Goal: Task Accomplishment & Management: Manage account settings

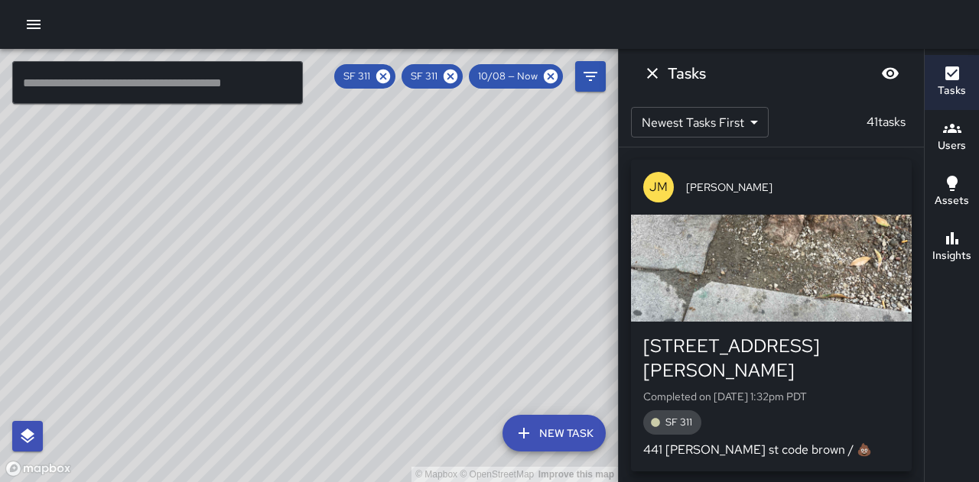
scroll to position [153, 0]
drag, startPoint x: 596, startPoint y: 261, endPoint x: 606, endPoint y: 259, distance: 9.3
click at [606, 259] on div "© Mapbox © OpenStreetMap Improve this map" at bounding box center [309, 266] width 618 height 434
drag, startPoint x: 376, startPoint y: 291, endPoint x: 778, endPoint y: 239, distance: 404.8
click at [778, 239] on div "© Mapbox © OpenStreetMap Improve this map ​ New Task SF 311 SF 311 10/08 — Now …" at bounding box center [489, 266] width 979 height 434
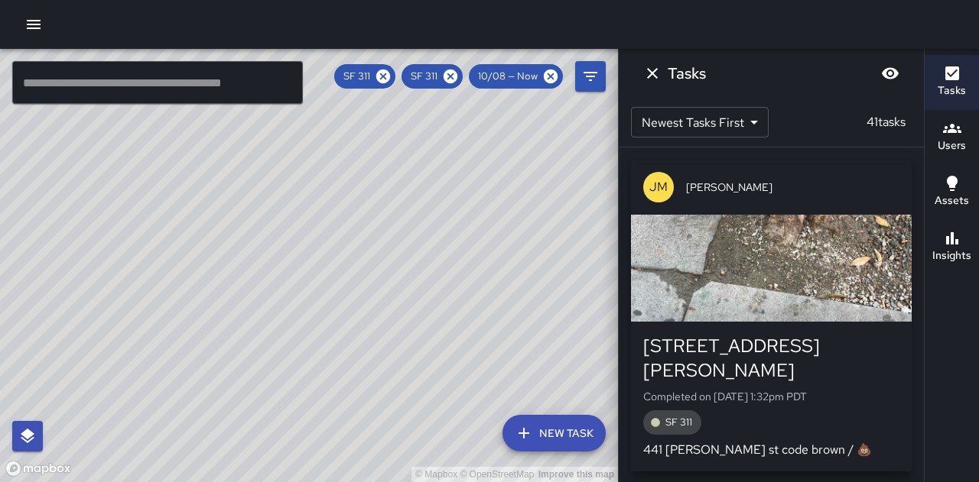
drag, startPoint x: 511, startPoint y: 284, endPoint x: 472, endPoint y: 326, distance: 57.4
click at [472, 326] on div "© Mapbox © OpenStreetMap Improve this map" at bounding box center [309, 266] width 618 height 434
drag, startPoint x: 544, startPoint y: 361, endPoint x: 508, endPoint y: 235, distance: 131.4
click at [508, 235] on div "© Mapbox © OpenStreetMap Improve this map" at bounding box center [309, 266] width 618 height 434
drag, startPoint x: 518, startPoint y: 245, endPoint x: 436, endPoint y: 236, distance: 83.1
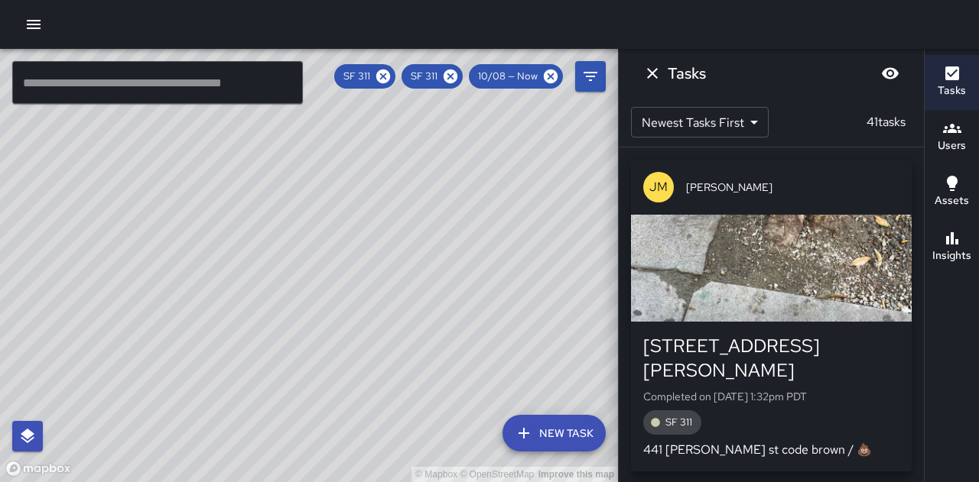
click at [469, 330] on div "© Mapbox © OpenStreetMap Improve this map" at bounding box center [309, 266] width 618 height 434
drag, startPoint x: 569, startPoint y: 287, endPoint x: 390, endPoint y: 63, distance: 286.1
click at [390, 63] on div "© Mapbox © OpenStreetMap Improve this map ​ New Task SF 311 SF 311 10/08 — Now …" at bounding box center [309, 266] width 618 height 434
drag, startPoint x: 237, startPoint y: 245, endPoint x: 466, endPoint y: 251, distance: 229.4
click at [466, 251] on div "© Mapbox © OpenStreetMap Improve this map" at bounding box center [309, 266] width 618 height 434
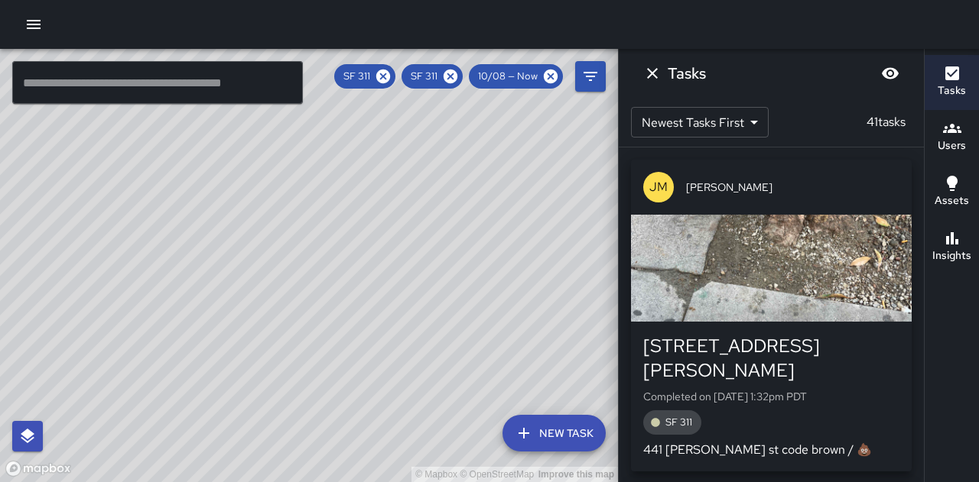
drag, startPoint x: 272, startPoint y: 213, endPoint x: 297, endPoint y: 357, distance: 145.8
click at [297, 357] on div "© Mapbox © OpenStreetMap Improve this map" at bounding box center [309, 266] width 618 height 434
drag, startPoint x: 365, startPoint y: 176, endPoint x: 347, endPoint y: 236, distance: 63.1
click at [347, 236] on div "© Mapbox © OpenStreetMap Improve this map" at bounding box center [309, 266] width 618 height 434
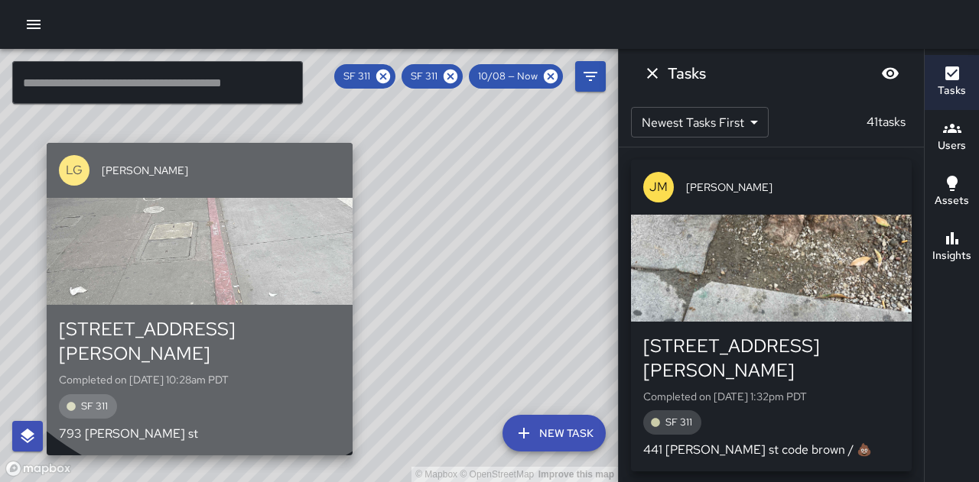
click at [213, 226] on div "button" at bounding box center [200, 251] width 306 height 107
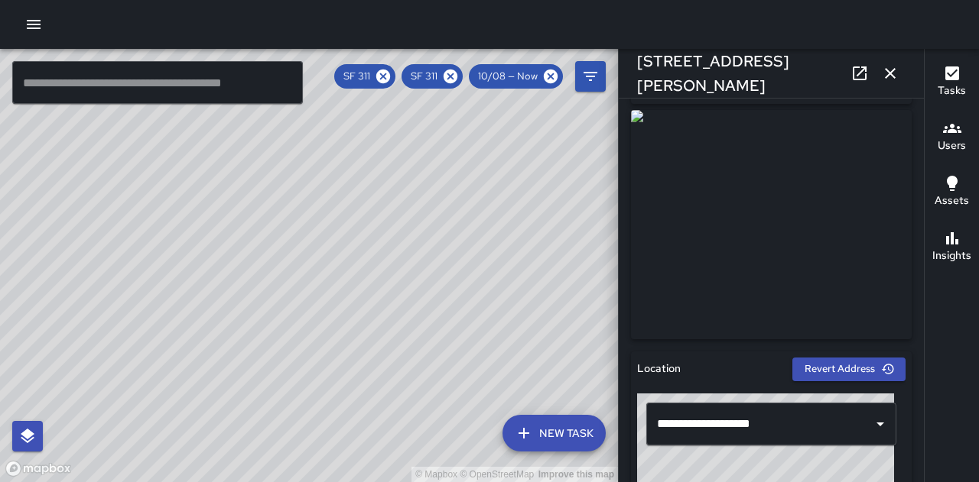
scroll to position [76, 0]
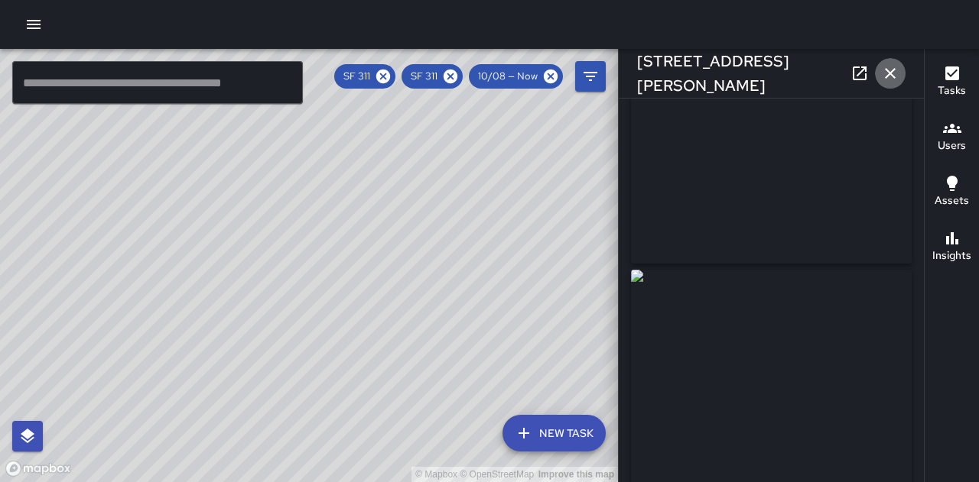
click at [893, 76] on icon "button" at bounding box center [890, 73] width 11 height 11
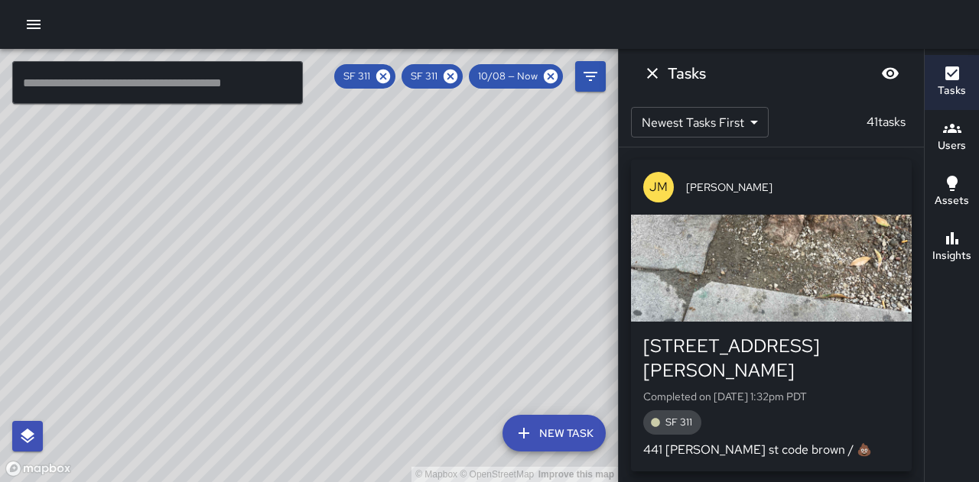
drag, startPoint x: 236, startPoint y: 360, endPoint x: 777, endPoint y: 326, distance: 542.4
click at [777, 326] on div "© Mapbox © OpenStreetMap Improve this map ​ New Task SF 311 SF 311 10/08 — Now …" at bounding box center [489, 266] width 979 height 434
drag, startPoint x: 606, startPoint y: 339, endPoint x: 297, endPoint y: 256, distance: 319.2
click at [298, 256] on div "© Mapbox © OpenStreetMap Improve this map" at bounding box center [309, 266] width 618 height 434
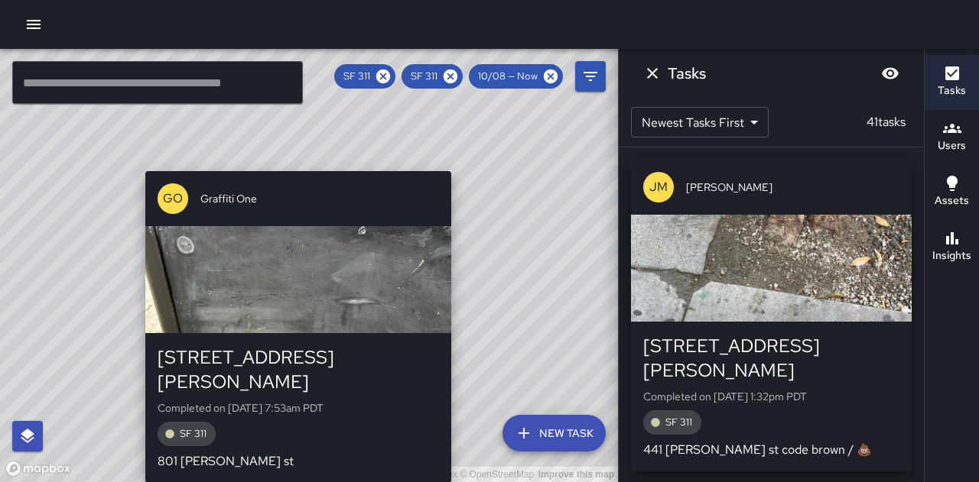
click at [360, 278] on div "button" at bounding box center [298, 279] width 306 height 107
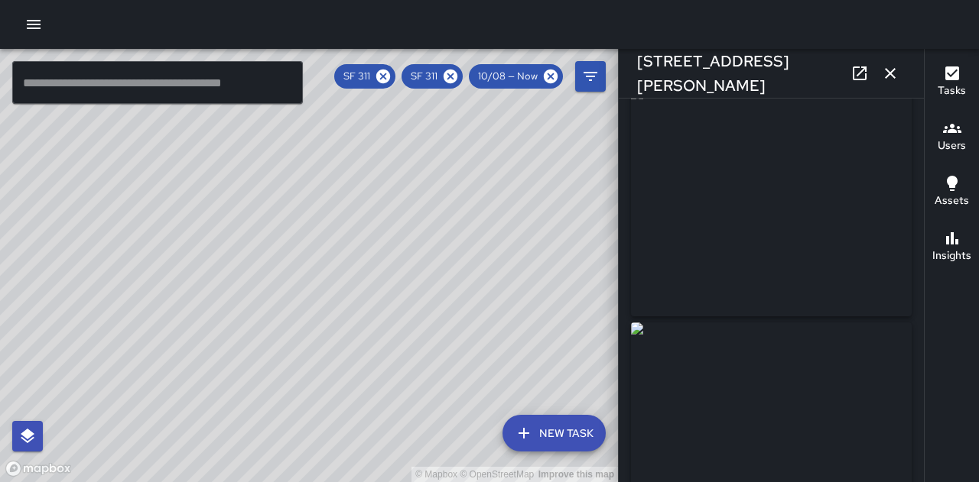
scroll to position [0, 0]
click at [892, 76] on icon "button" at bounding box center [890, 73] width 18 height 18
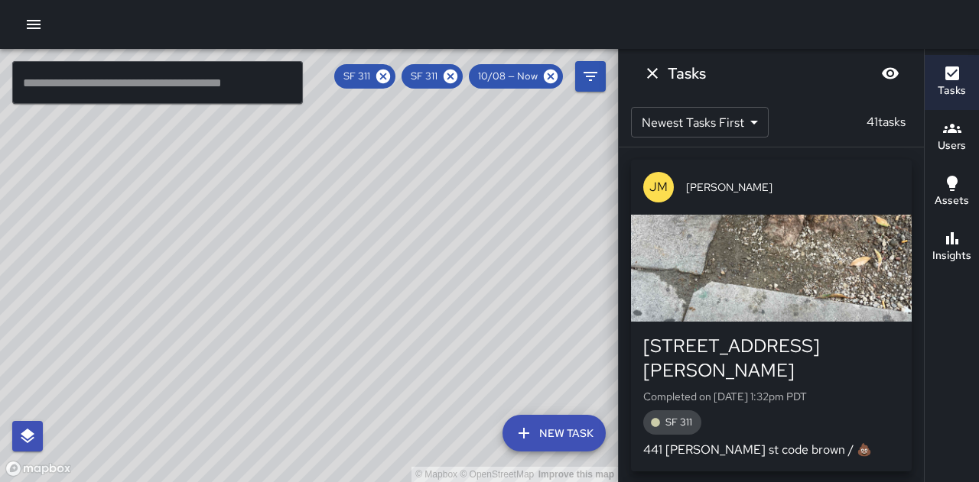
drag, startPoint x: 538, startPoint y: 330, endPoint x: 211, endPoint y: 109, distance: 393.8
click at [219, 115] on div "© Mapbox © OpenStreetMap Improve this map" at bounding box center [309, 266] width 618 height 434
drag, startPoint x: 511, startPoint y: 311, endPoint x: 389, endPoint y: 270, distance: 128.4
click at [389, 270] on div "© Mapbox © OpenStreetMap Improve this map" at bounding box center [309, 266] width 618 height 434
drag, startPoint x: 453, startPoint y: 293, endPoint x: 447, endPoint y: 317, distance: 25.0
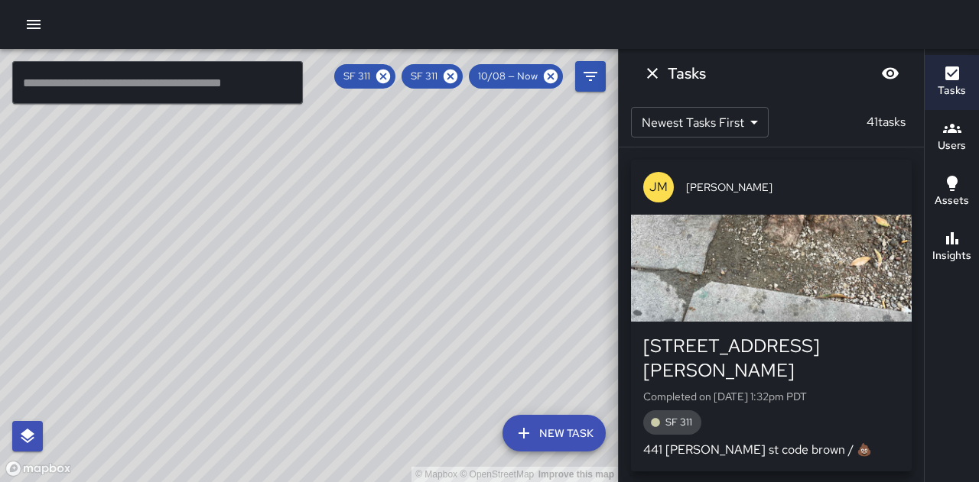
click at [447, 317] on div "© Mapbox © OpenStreetMap Improve this map" at bounding box center [309, 266] width 618 height 434
drag, startPoint x: 249, startPoint y: 223, endPoint x: 277, endPoint y: 221, distance: 27.6
click at [277, 221] on div "© Mapbox © OpenStreetMap Improve this map" at bounding box center [309, 266] width 618 height 434
drag, startPoint x: 269, startPoint y: 174, endPoint x: 242, endPoint y: 195, distance: 34.9
click at [269, 221] on div "© Mapbox © OpenStreetMap Improve this map" at bounding box center [309, 266] width 618 height 434
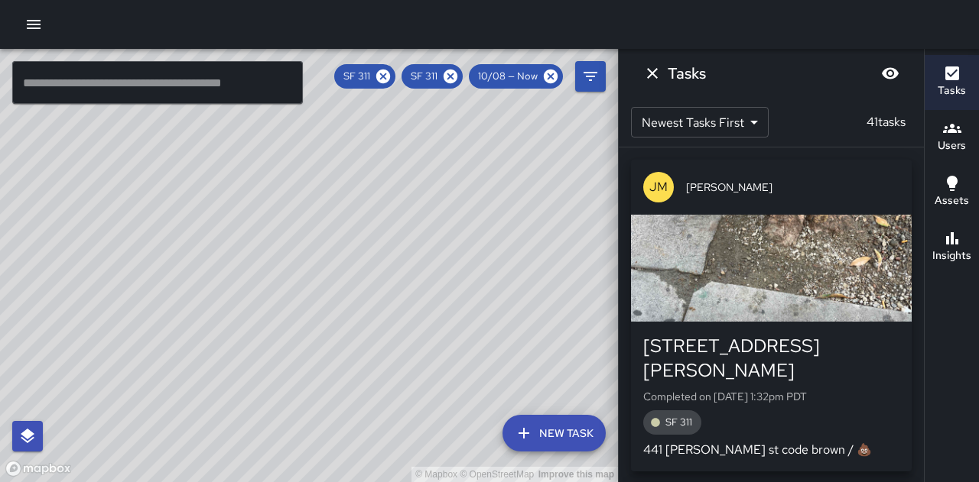
drag, startPoint x: 564, startPoint y: 278, endPoint x: 468, endPoint y: 276, distance: 96.4
click at [468, 276] on div "© Mapbox © OpenStreetMap Improve this map" at bounding box center [309, 266] width 618 height 434
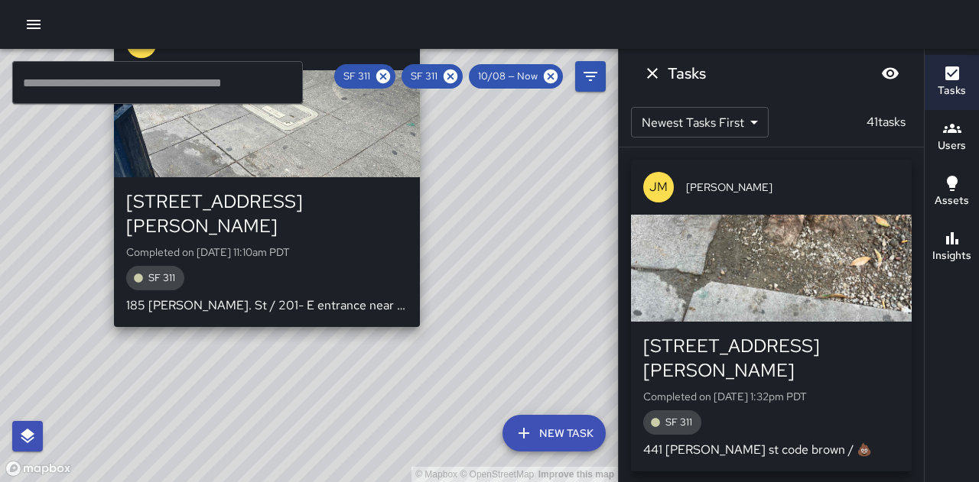
click at [346, 207] on div "[STREET_ADDRESS][PERSON_NAME]" at bounding box center [266, 214] width 281 height 49
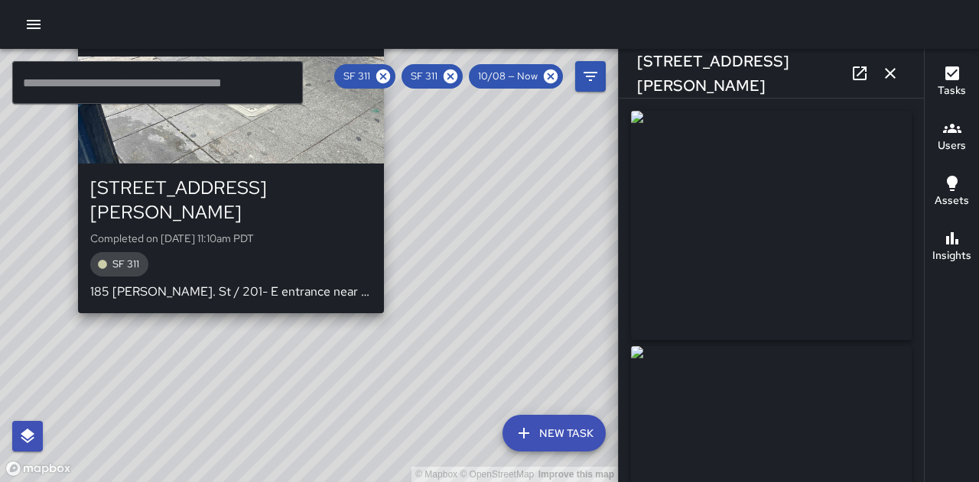
type input "**********"
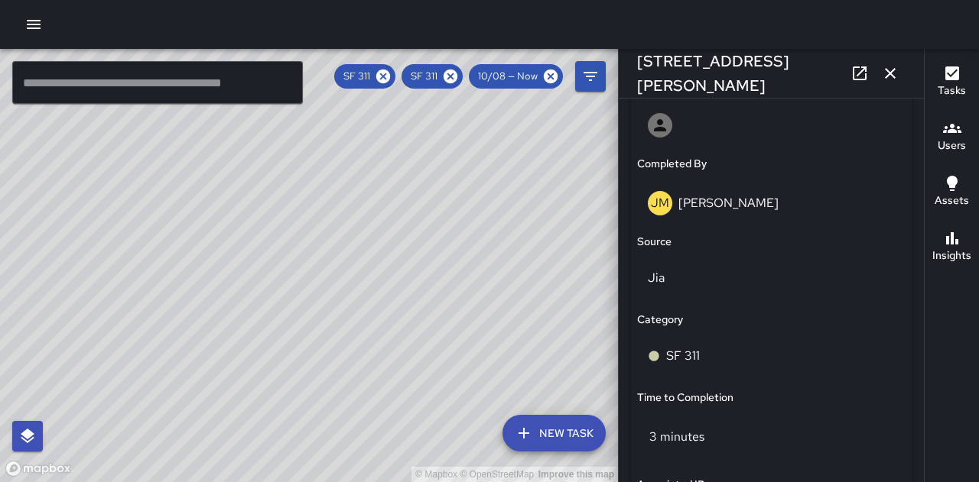
scroll to position [1147, 0]
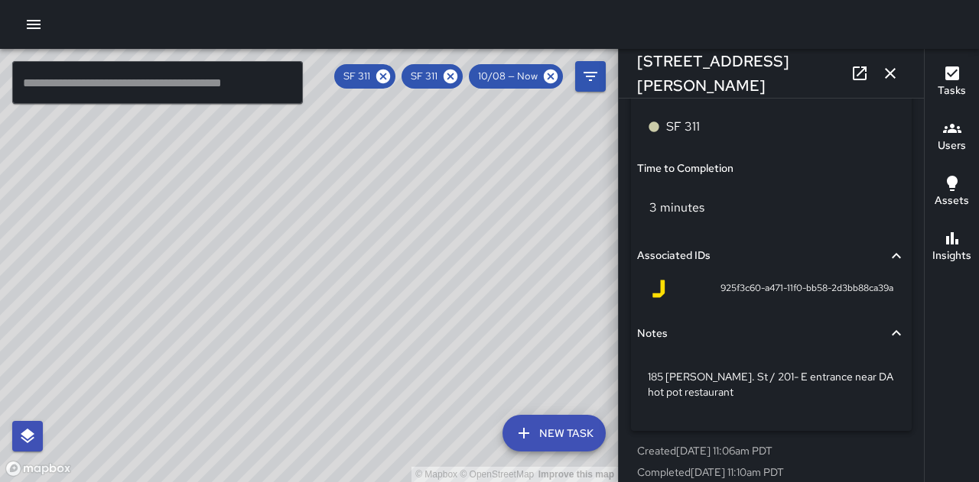
click at [893, 70] on icon "button" at bounding box center [890, 73] width 11 height 11
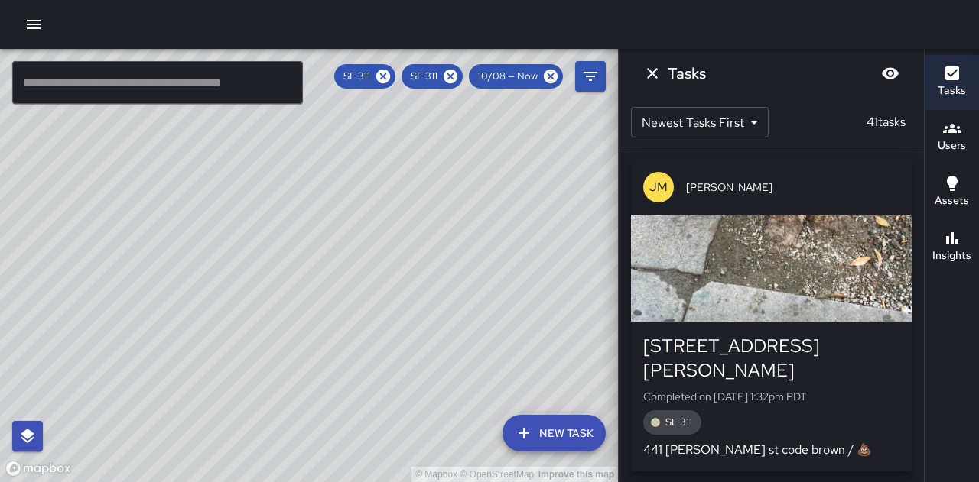
drag, startPoint x: 572, startPoint y: 356, endPoint x: 411, endPoint y: 190, distance: 230.9
click at [411, 191] on div "© Mapbox © OpenStreetMap Improve this map" at bounding box center [309, 266] width 618 height 434
click at [336, 269] on div "© Mapbox © OpenStreetMap Improve this map" at bounding box center [309, 266] width 618 height 434
drag, startPoint x: 550, startPoint y: 257, endPoint x: 336, endPoint y: 256, distance: 213.3
click at [336, 256] on div "© Mapbox © OpenStreetMap Improve this map" at bounding box center [309, 266] width 618 height 434
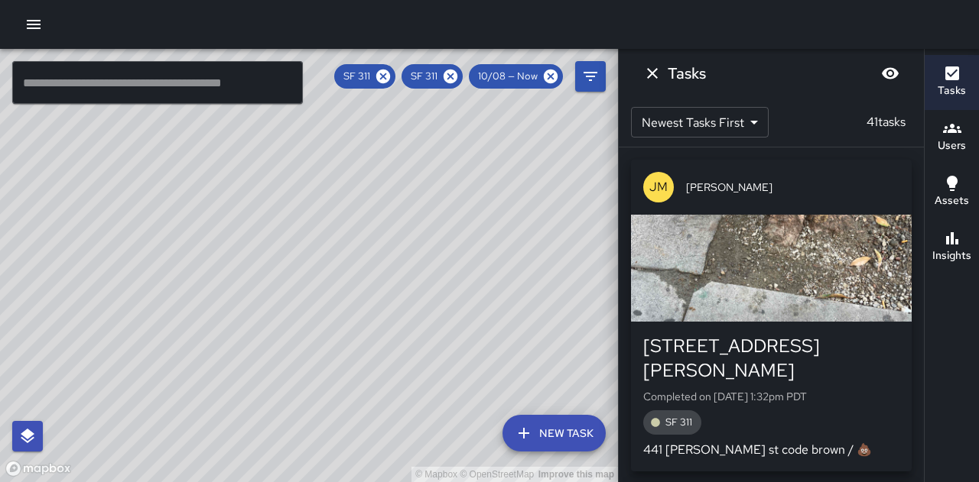
drag, startPoint x: 344, startPoint y: 267, endPoint x: 441, endPoint y: 333, distance: 117.7
click at [441, 333] on div "© Mapbox © OpenStreetMap Improve this map" at bounding box center [309, 266] width 618 height 434
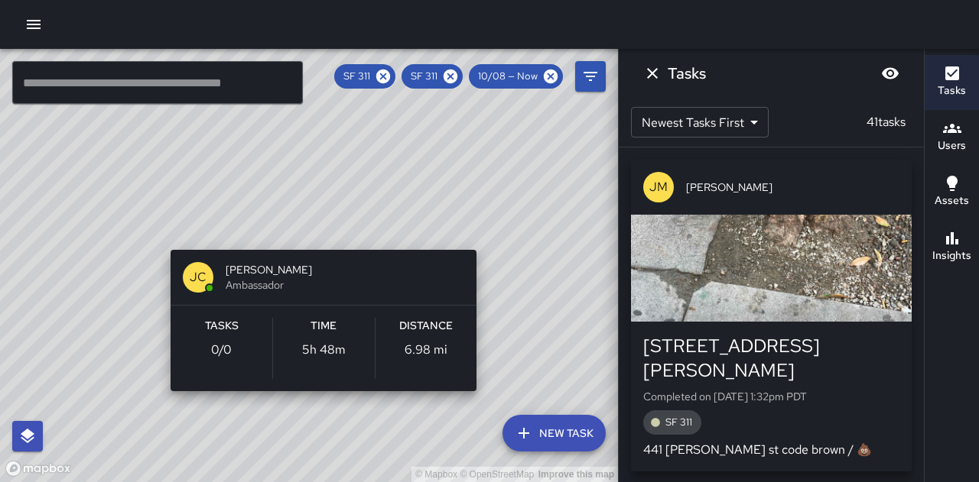
click at [479, 223] on div "© Mapbox © OpenStreetMap Improve this map [PERSON_NAME] [PERSON_NAME] Ambassado…" at bounding box center [309, 266] width 618 height 434
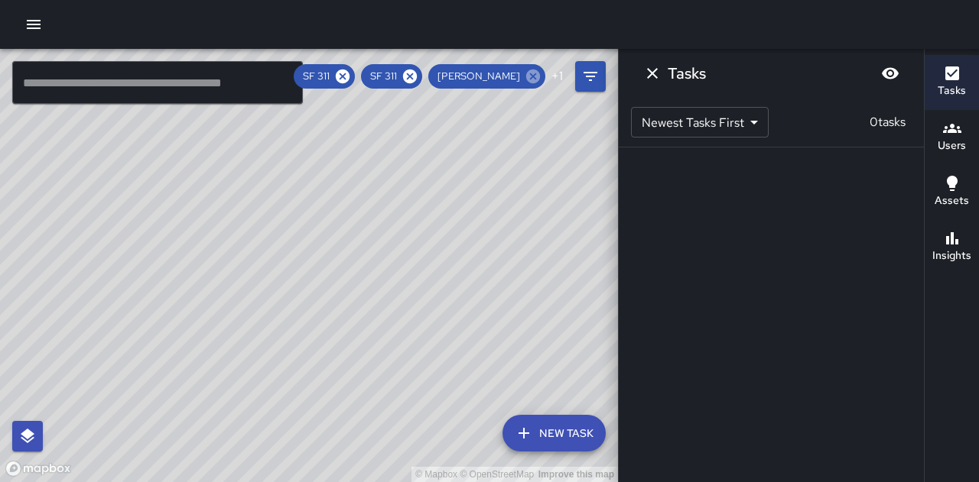
click at [537, 73] on icon at bounding box center [533, 77] width 14 height 14
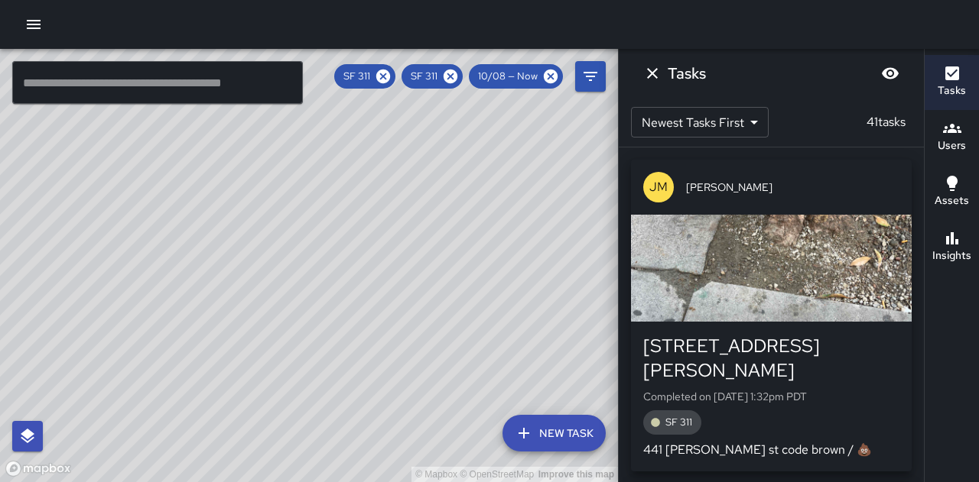
drag, startPoint x: 221, startPoint y: 323, endPoint x: 413, endPoint y: 281, distance: 196.6
click at [413, 281] on div "© Mapbox © OpenStreetMap Improve this map" at bounding box center [309, 266] width 618 height 434
drag, startPoint x: 189, startPoint y: 271, endPoint x: 243, endPoint y: 245, distance: 60.5
click at [243, 245] on div "© Mapbox © OpenStreetMap Improve this map" at bounding box center [309, 266] width 618 height 434
drag, startPoint x: 428, startPoint y: 371, endPoint x: 398, endPoint y: 278, distance: 97.9
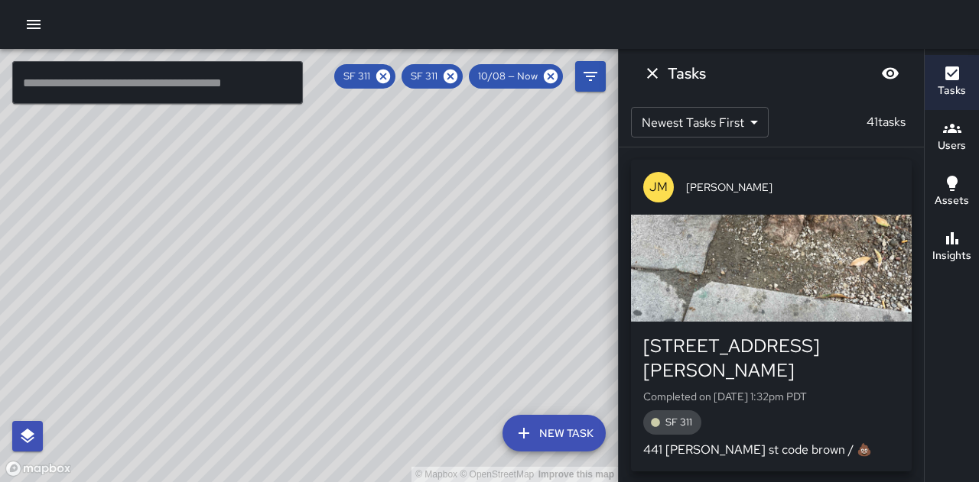
click at [404, 291] on div "© Mapbox © OpenStreetMap Improve this map" at bounding box center [309, 266] width 618 height 434
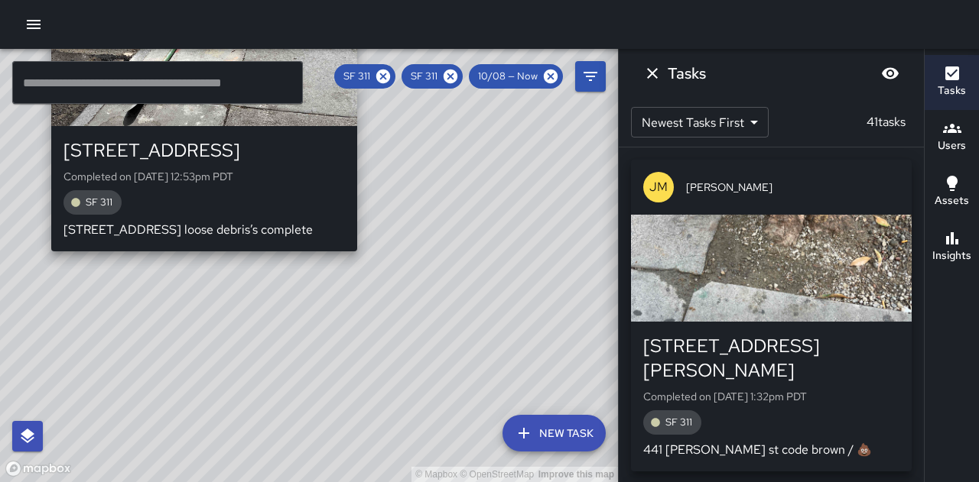
click at [303, 152] on div "[STREET_ADDRESS]" at bounding box center [203, 150] width 281 height 24
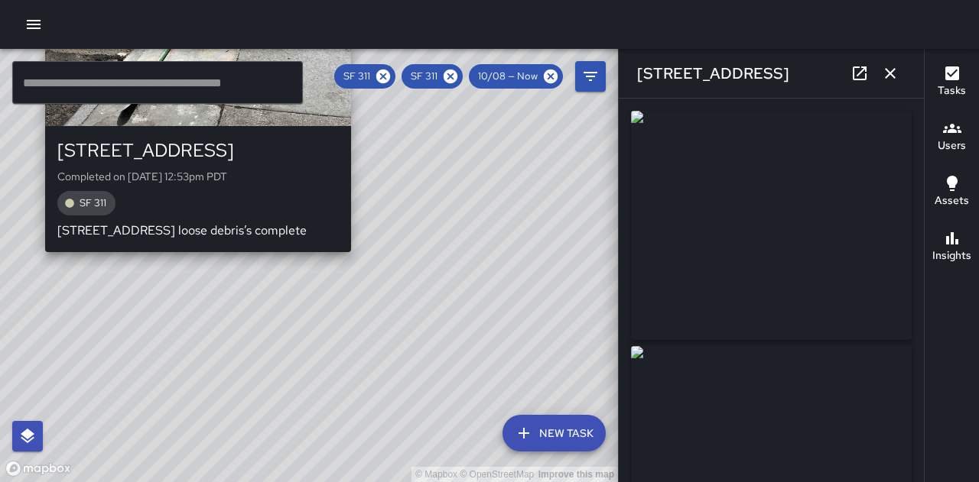
type input "**********"
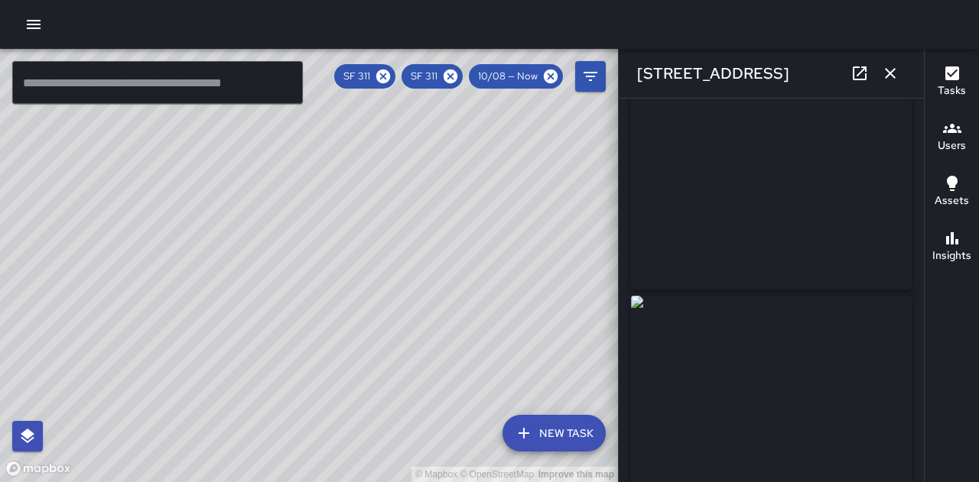
scroll to position [0, 0]
click at [885, 68] on icon "button" at bounding box center [890, 73] width 18 height 18
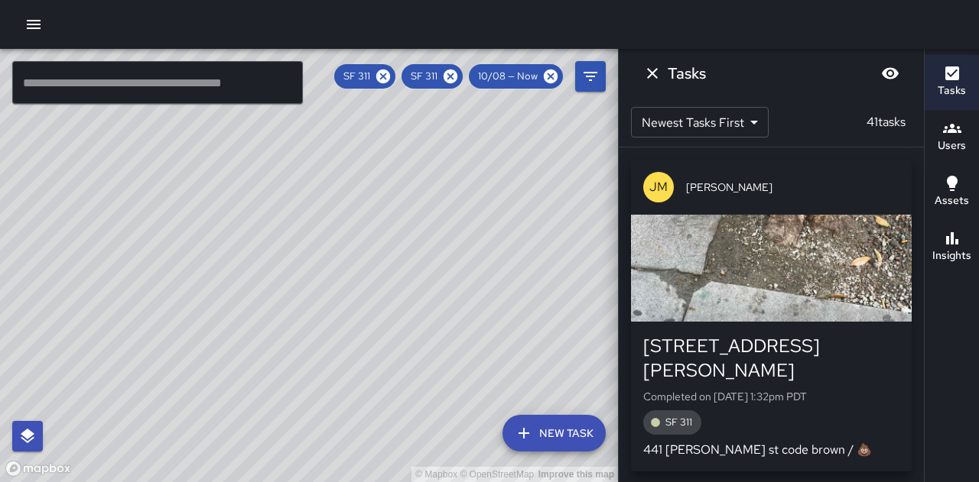
drag, startPoint x: 482, startPoint y: 205, endPoint x: 462, endPoint y: 261, distance: 60.0
click at [462, 261] on div "© Mapbox © OpenStreetMap Improve this map" at bounding box center [309, 266] width 618 height 434
drag, startPoint x: 531, startPoint y: 175, endPoint x: 511, endPoint y: 200, distance: 32.0
click at [512, 203] on div "© Mapbox © OpenStreetMap Improve this map" at bounding box center [309, 266] width 618 height 434
drag, startPoint x: 541, startPoint y: 248, endPoint x: 417, endPoint y: 101, distance: 192.1
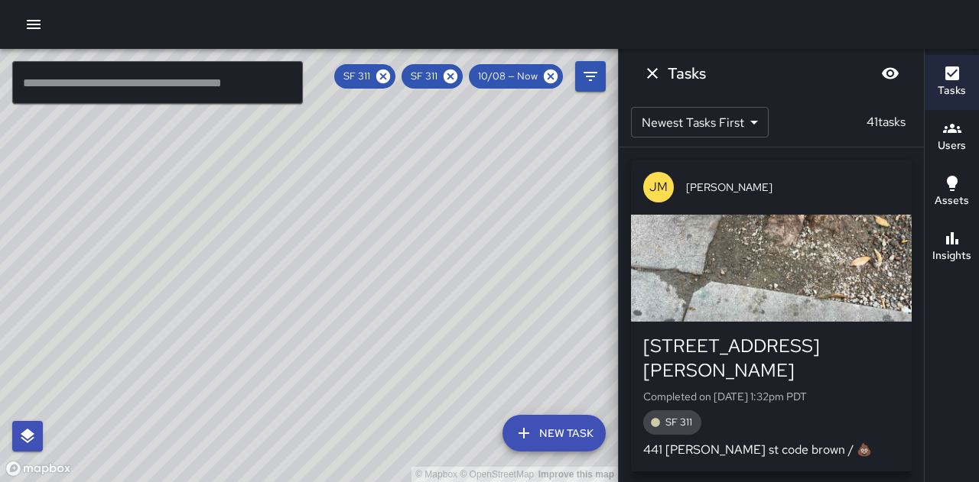
click at [417, 102] on div "© Mapbox © OpenStreetMap Improve this map" at bounding box center [309, 266] width 618 height 434
drag, startPoint x: 490, startPoint y: 140, endPoint x: 341, endPoint y: 268, distance: 196.3
click at [341, 268] on div "© Mapbox © OpenStreetMap Improve this map" at bounding box center [309, 266] width 618 height 434
drag, startPoint x: 460, startPoint y: 385, endPoint x: 430, endPoint y: 291, distance: 98.2
click at [430, 293] on div "© Mapbox © OpenStreetMap Improve this map" at bounding box center [309, 266] width 618 height 434
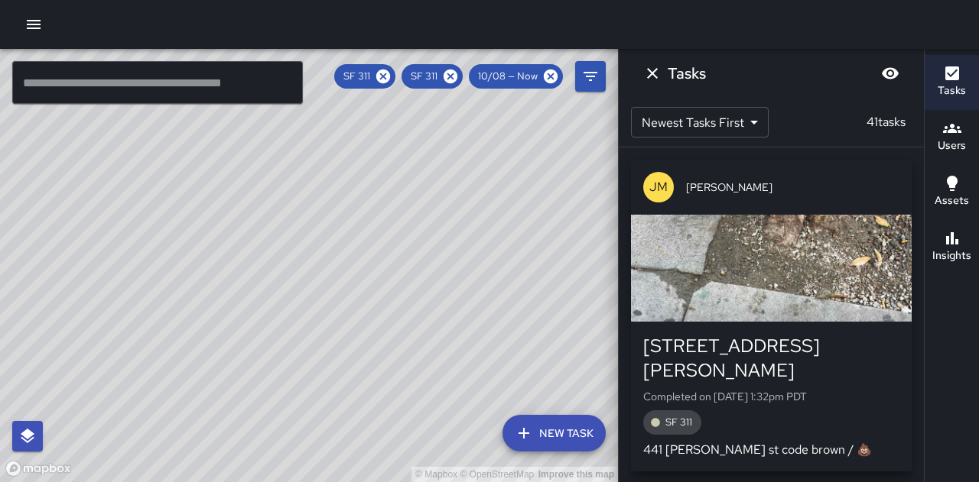
drag, startPoint x: 184, startPoint y: 258, endPoint x: 223, endPoint y: 249, distance: 40.1
click at [223, 249] on div "© Mapbox © OpenStreetMap Improve this map" at bounding box center [309, 266] width 618 height 434
drag, startPoint x: 499, startPoint y: 229, endPoint x: 379, endPoint y: 232, distance: 119.3
click at [379, 232] on div "© Mapbox © OpenStreetMap Improve this map" at bounding box center [309, 266] width 618 height 434
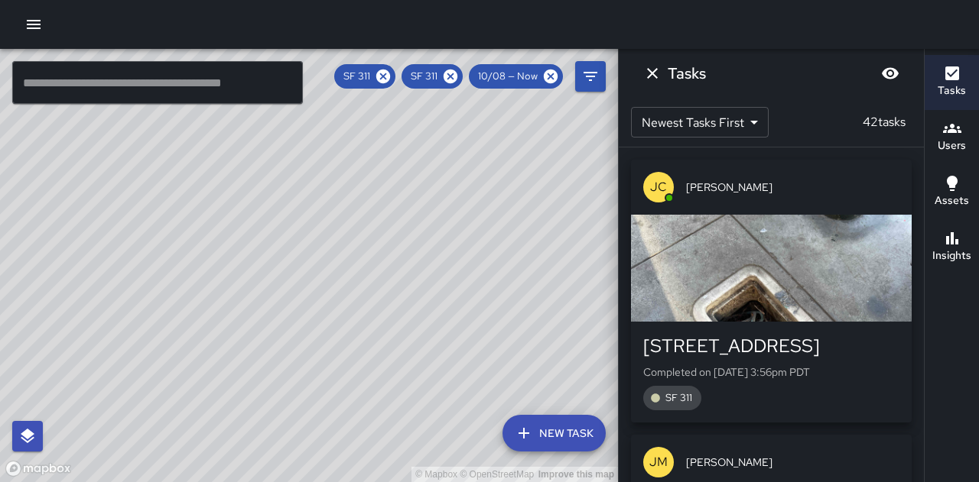
drag, startPoint x: 337, startPoint y: 418, endPoint x: 326, endPoint y: 313, distance: 106.1
click at [326, 313] on div "© Mapbox © OpenStreetMap Improve this map" at bounding box center [309, 266] width 618 height 434
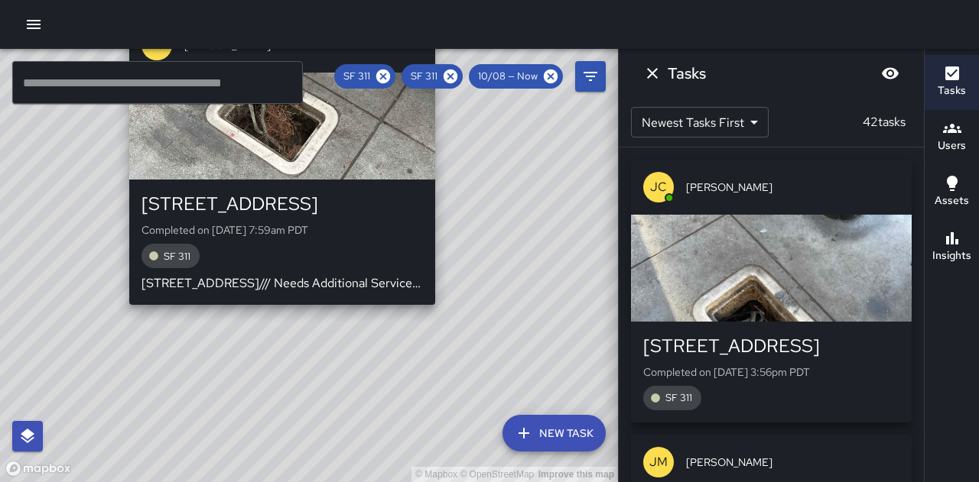
click at [321, 167] on div "button" at bounding box center [282, 126] width 306 height 107
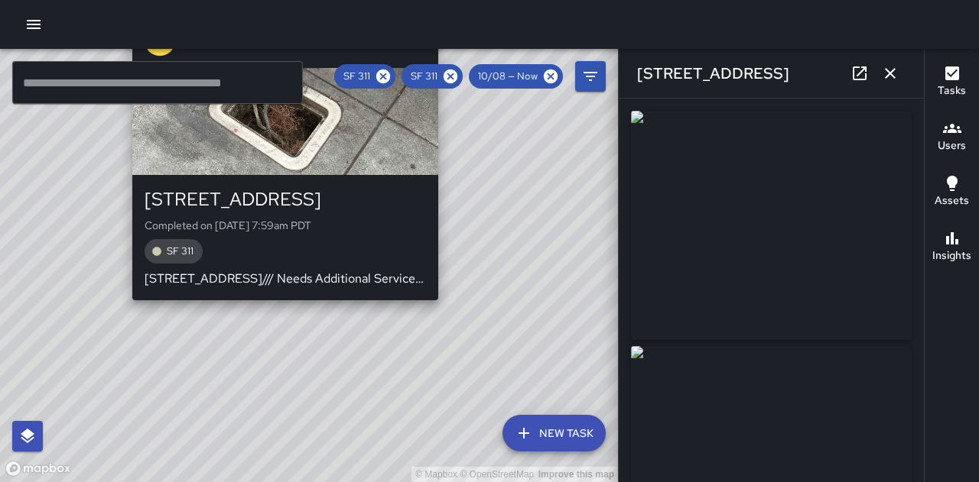
type input "**********"
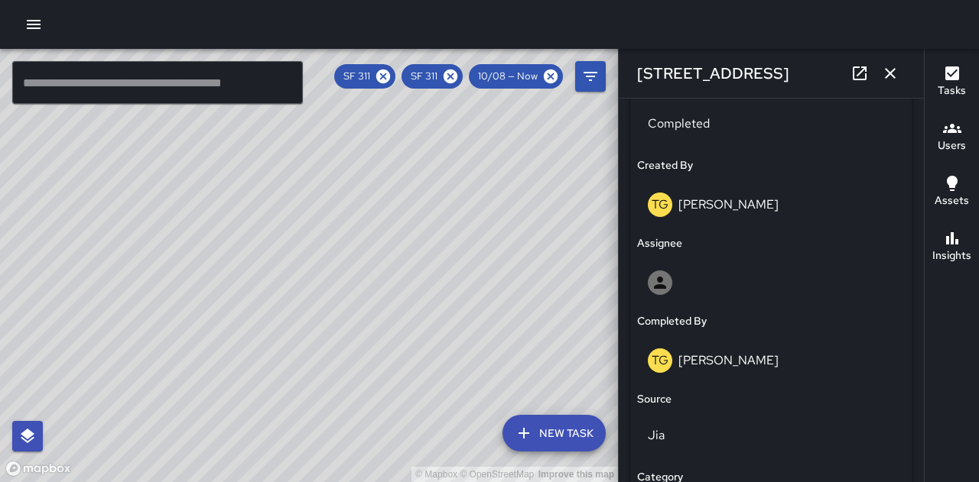
scroll to position [765, 0]
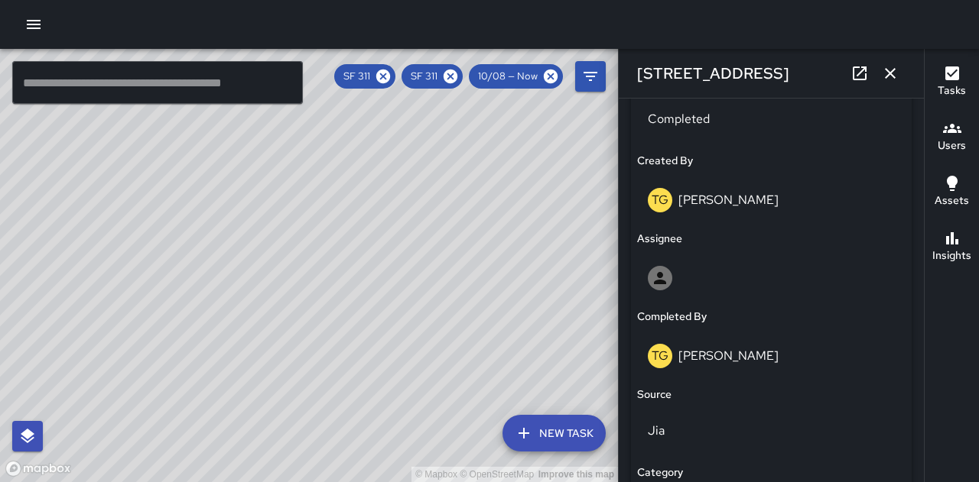
click at [892, 73] on icon "button" at bounding box center [890, 73] width 18 height 18
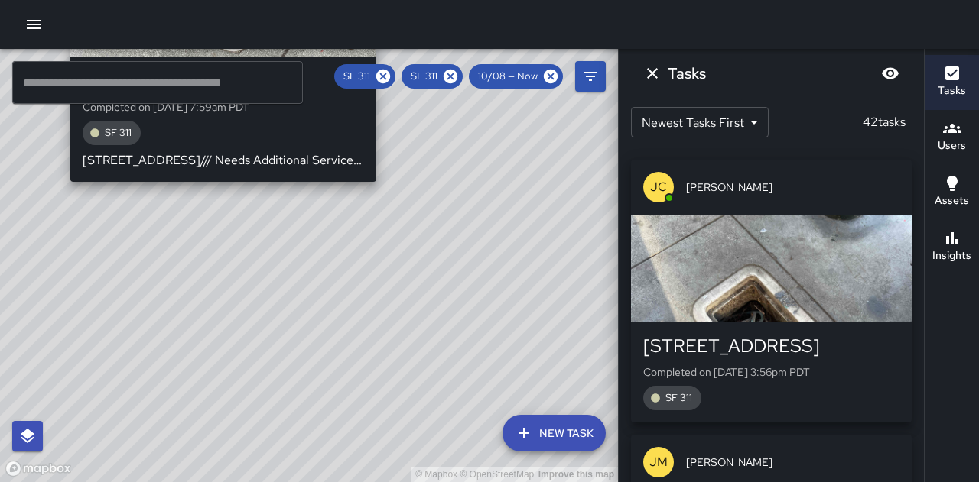
click at [399, 169] on div "© Mapbox © OpenStreetMap Improve this map TG [PERSON_NAME] [STREET_ADDRESS] Com…" at bounding box center [309, 266] width 618 height 434
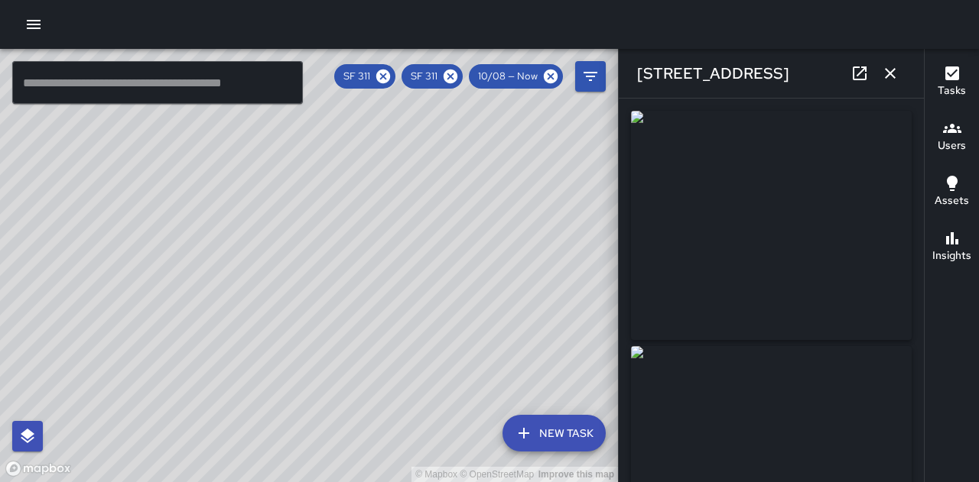
click at [391, 195] on div "© Mapbox © OpenStreetMap Improve this map" at bounding box center [309, 266] width 618 height 434
click at [887, 76] on icon "button" at bounding box center [890, 73] width 11 height 11
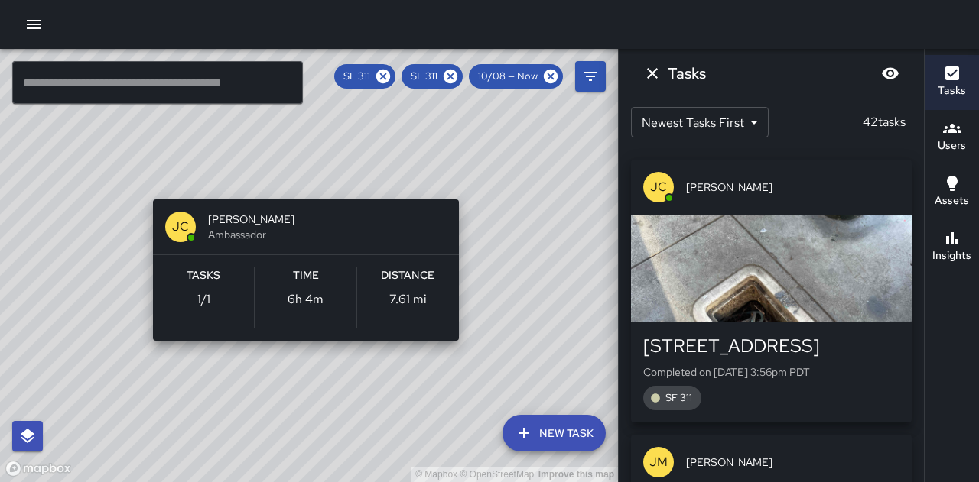
click at [293, 178] on div "© Mapbox © OpenStreetMap Improve this map [PERSON_NAME] [PERSON_NAME] Ambassado…" at bounding box center [309, 266] width 618 height 434
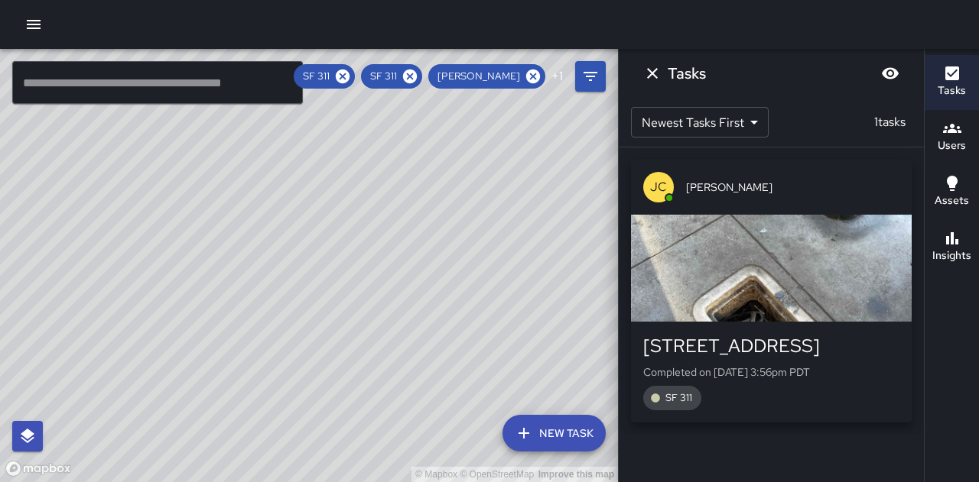
click at [293, 178] on div "© Mapbox © OpenStreetMap Improve this map" at bounding box center [309, 266] width 618 height 434
click at [788, 233] on div "button" at bounding box center [771, 268] width 281 height 107
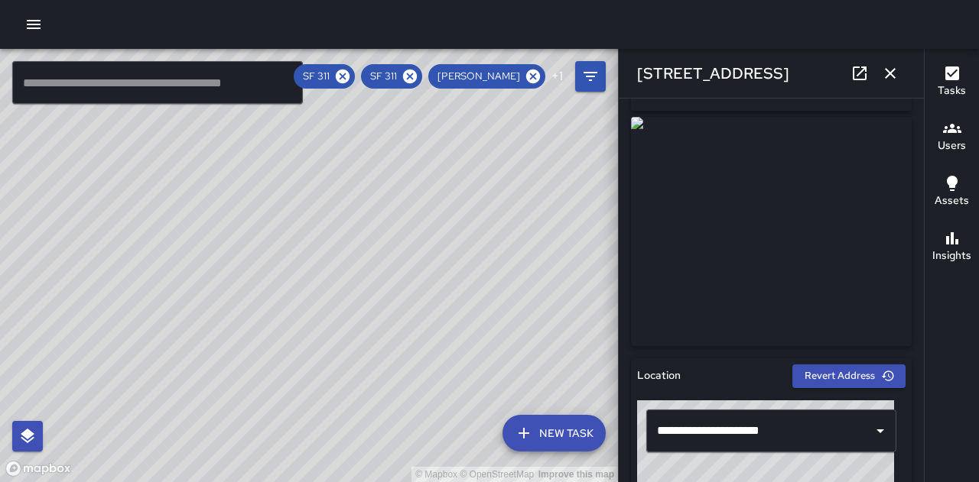
scroll to position [76, 0]
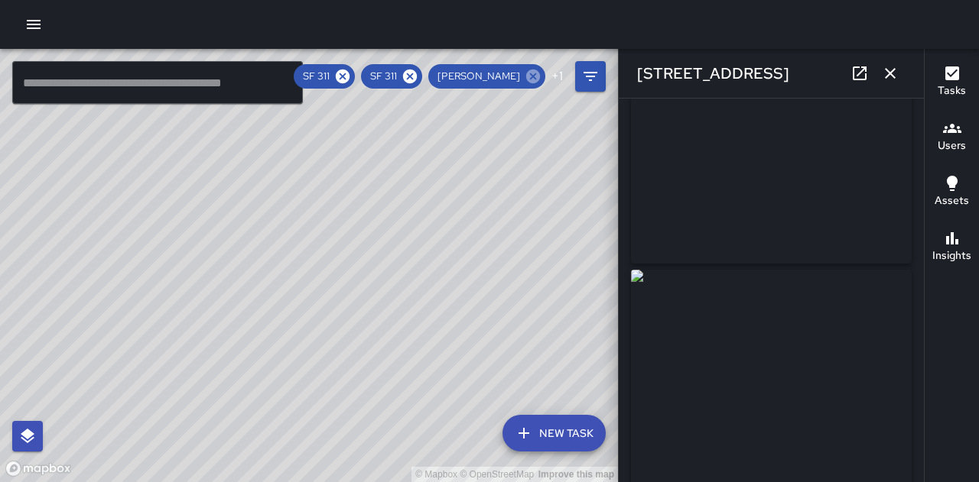
click at [529, 82] on icon at bounding box center [533, 77] width 14 height 14
drag, startPoint x: 502, startPoint y: 138, endPoint x: 416, endPoint y: 277, distance: 162.7
click at [416, 277] on div "© Mapbox © OpenStreetMap Improve this map" at bounding box center [309, 266] width 618 height 434
drag, startPoint x: 436, startPoint y: 206, endPoint x: 423, endPoint y: 253, distance: 49.2
click at [423, 253] on div "© Mapbox © OpenStreetMap Improve this map" at bounding box center [309, 266] width 618 height 434
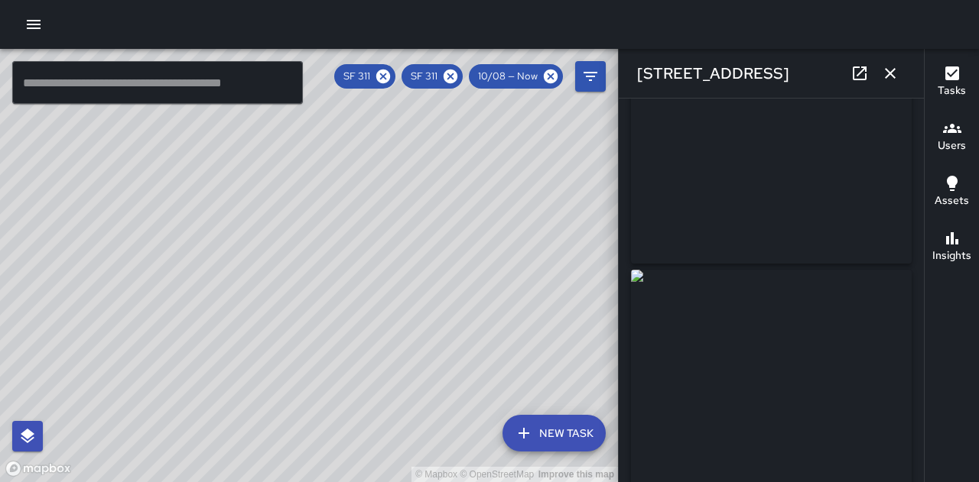
drag, startPoint x: 419, startPoint y: 209, endPoint x: 410, endPoint y: 258, distance: 50.5
click at [410, 258] on div "© Mapbox © OpenStreetMap Improve this map" at bounding box center [309, 266] width 618 height 434
drag, startPoint x: 552, startPoint y: 239, endPoint x: 529, endPoint y: 288, distance: 54.7
drag, startPoint x: 529, startPoint y: 288, endPoint x: 443, endPoint y: 268, distance: 88.1
click at [440, 270] on div "© Mapbox © OpenStreetMap Improve this map" at bounding box center [309, 266] width 618 height 434
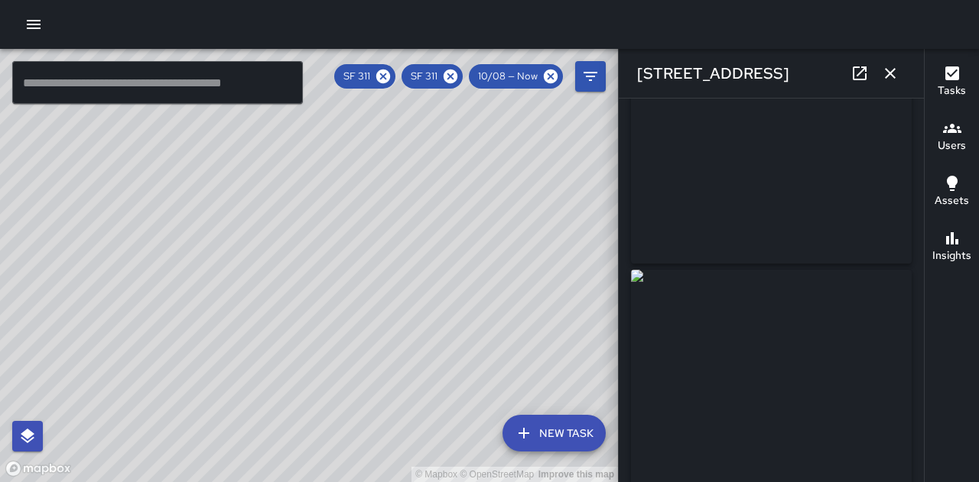
click at [896, 73] on icon "button" at bounding box center [890, 73] width 18 height 18
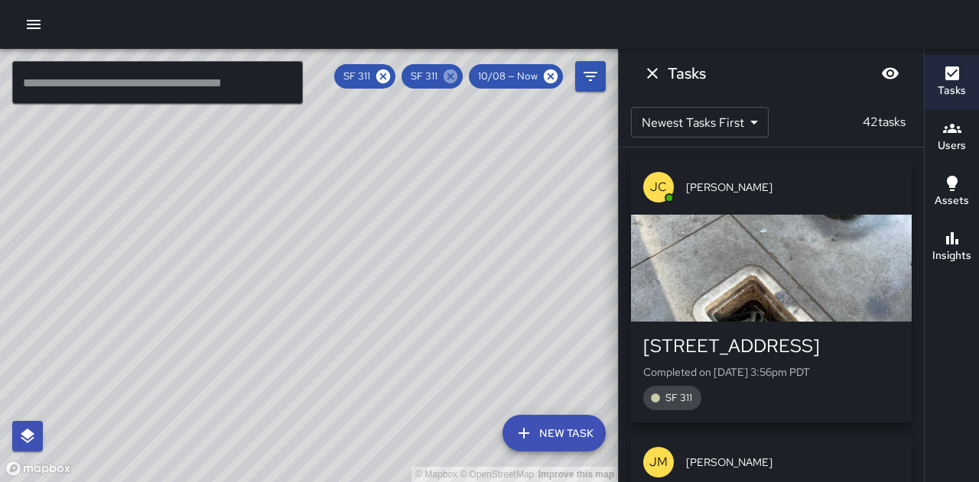
click at [454, 79] on icon at bounding box center [450, 76] width 17 height 17
click at [456, 76] on icon at bounding box center [450, 77] width 14 height 14
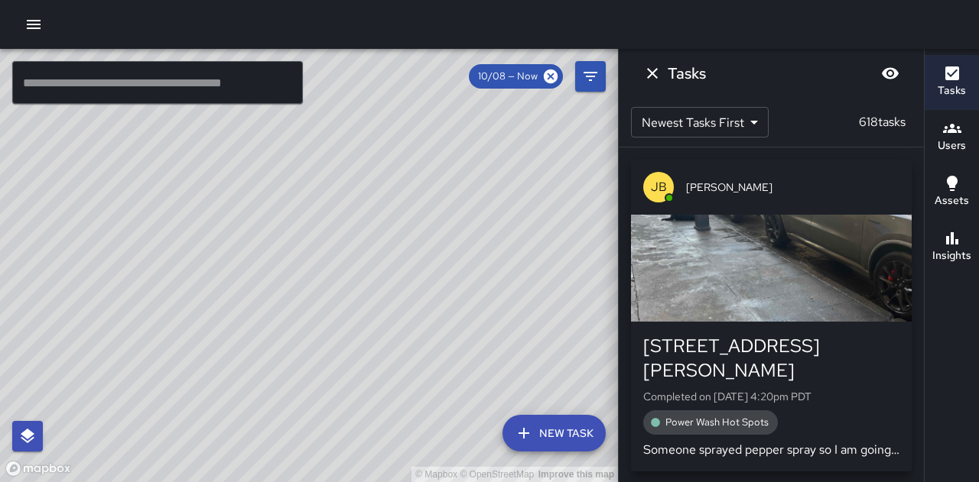
drag, startPoint x: 525, startPoint y: 177, endPoint x: 408, endPoint y: 231, distance: 128.0
click at [408, 233] on div "© Mapbox © OpenStreetMap Improve this map" at bounding box center [309, 266] width 618 height 434
click at [800, 272] on div "button" at bounding box center [771, 268] width 281 height 107
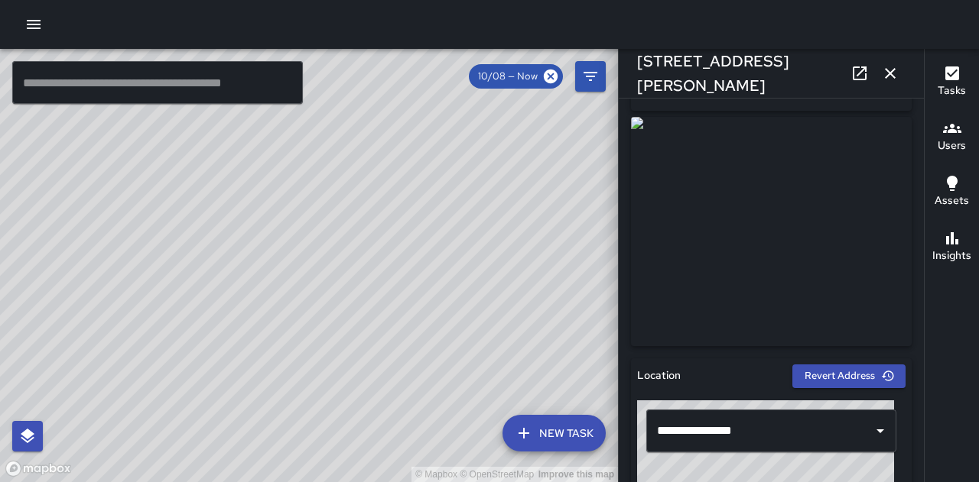
scroll to position [459, 0]
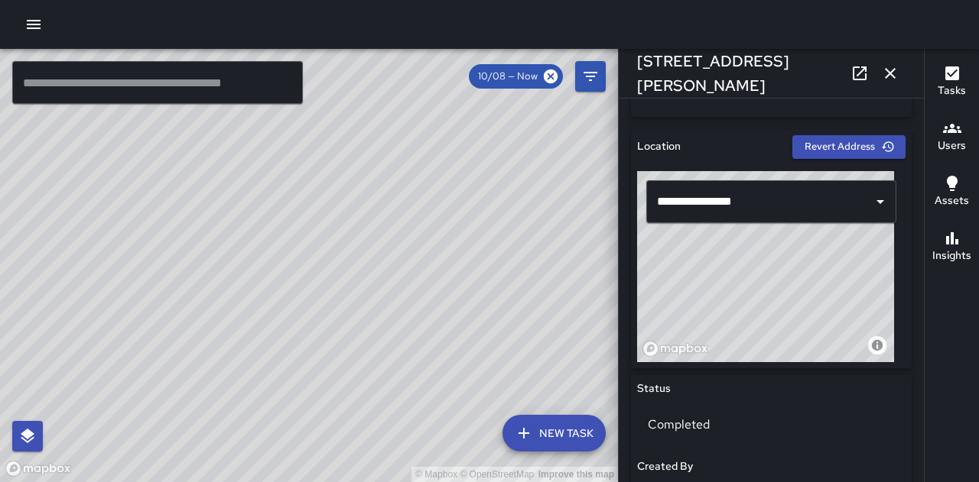
click at [888, 60] on button "button" at bounding box center [890, 73] width 31 height 31
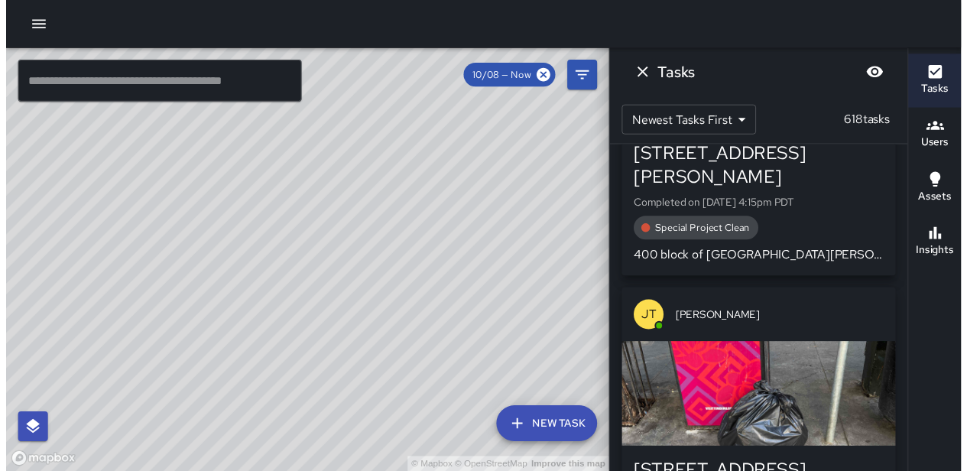
scroll to position [535, 0]
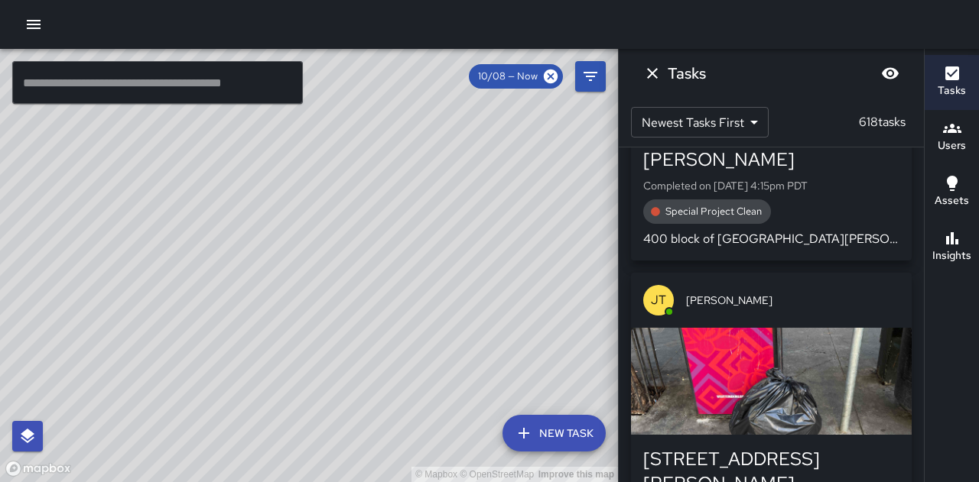
click at [28, 27] on icon "button" at bounding box center [33, 24] width 18 height 18
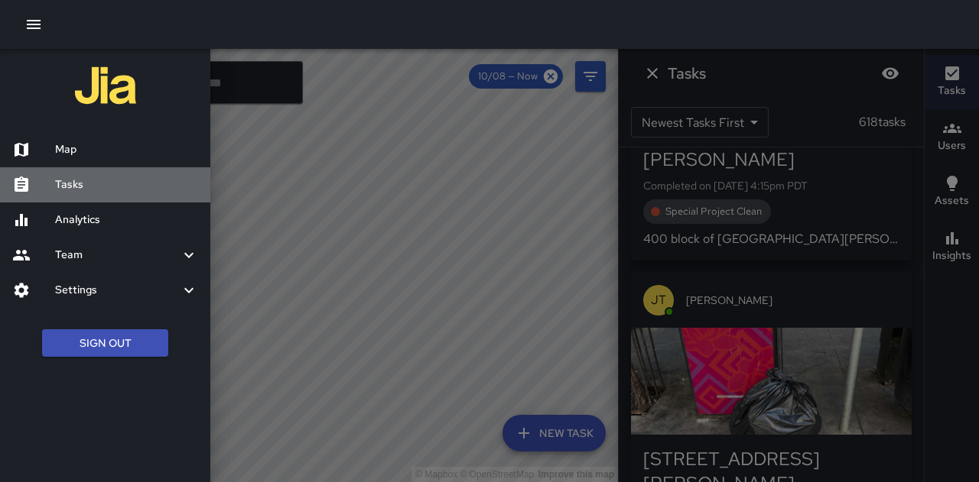
click at [80, 190] on h6 "Tasks" at bounding box center [126, 185] width 143 height 17
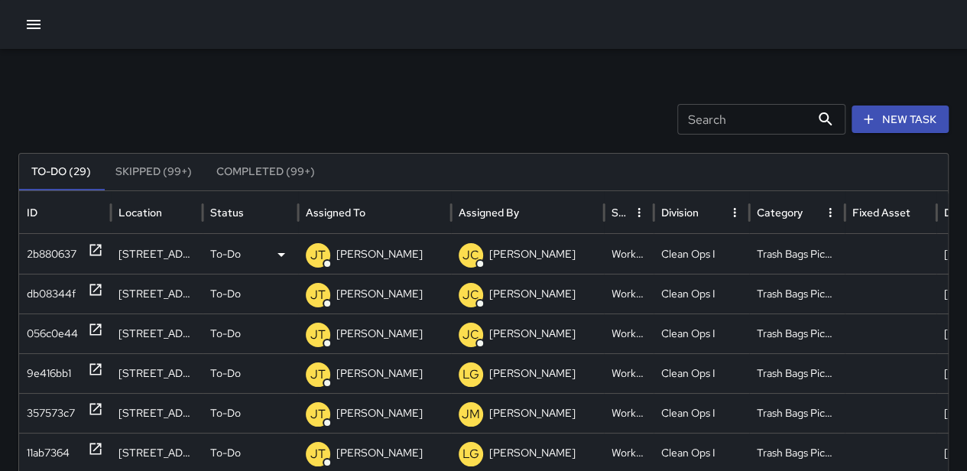
click at [232, 258] on p "To-Do" at bounding box center [225, 254] width 31 height 39
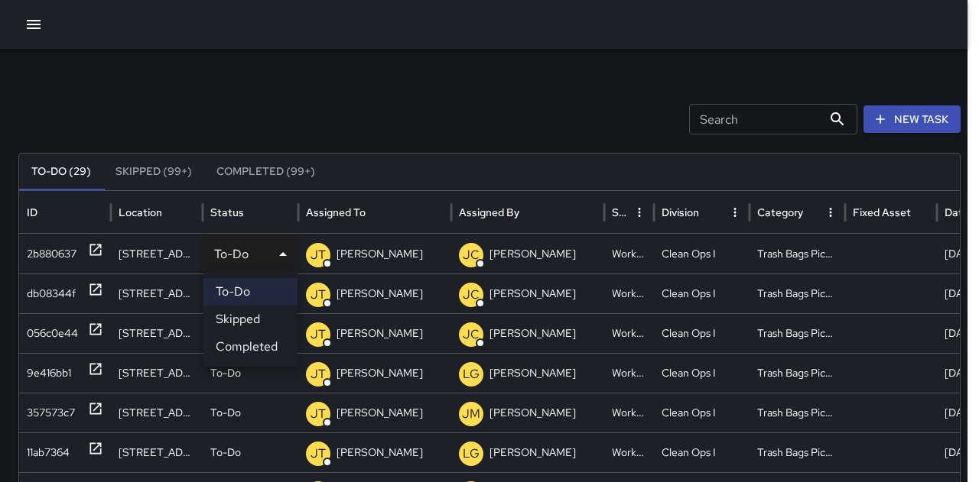
click at [244, 346] on li "Completed" at bounding box center [250, 347] width 94 height 28
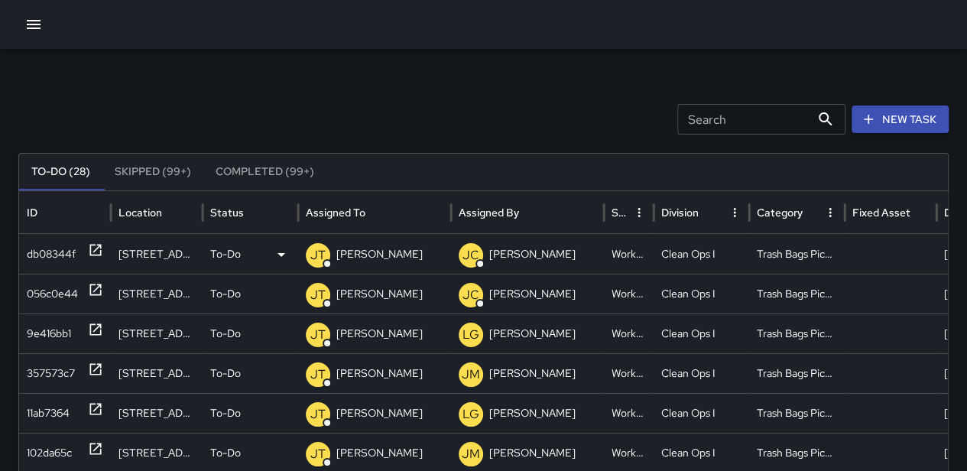
click at [242, 253] on div "To-Do" at bounding box center [250, 254] width 80 height 39
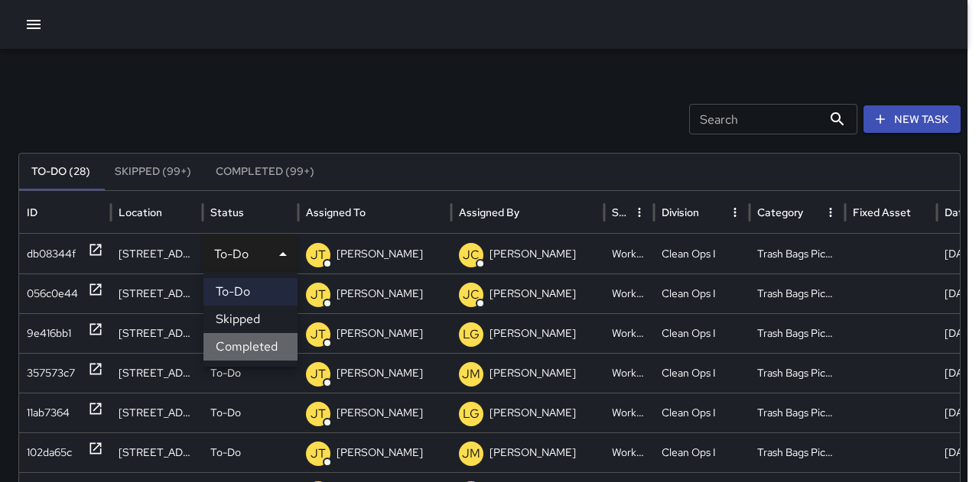
click at [246, 340] on li "Completed" at bounding box center [250, 347] width 94 height 28
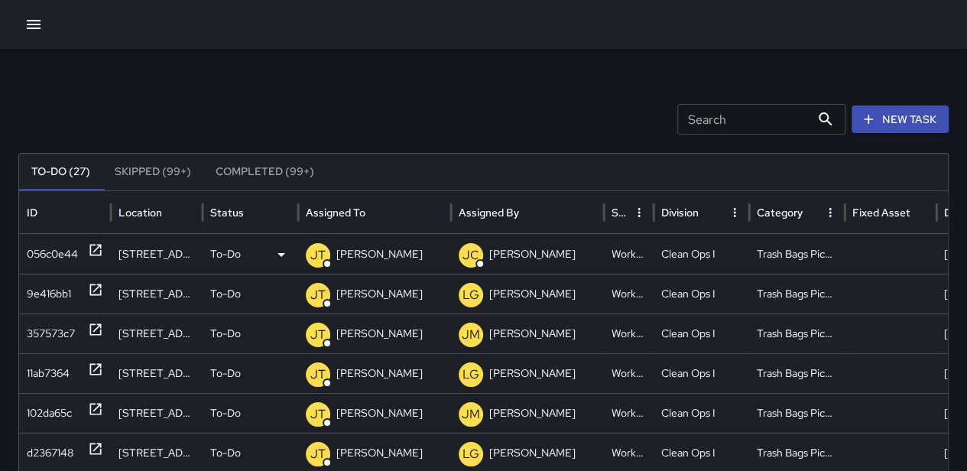
click at [245, 254] on div "To-Do" at bounding box center [250, 254] width 80 height 39
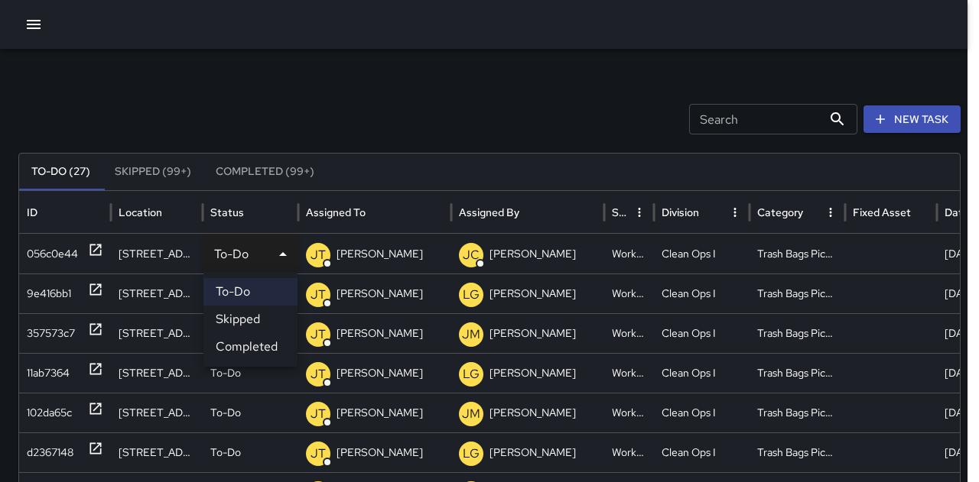
click at [259, 340] on li "Completed" at bounding box center [250, 347] width 94 height 28
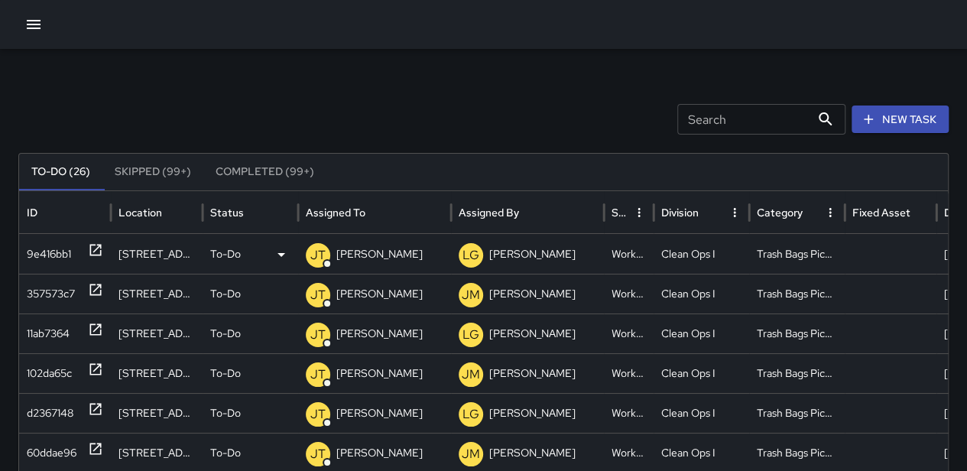
click at [244, 247] on div "To-Do" at bounding box center [250, 254] width 80 height 39
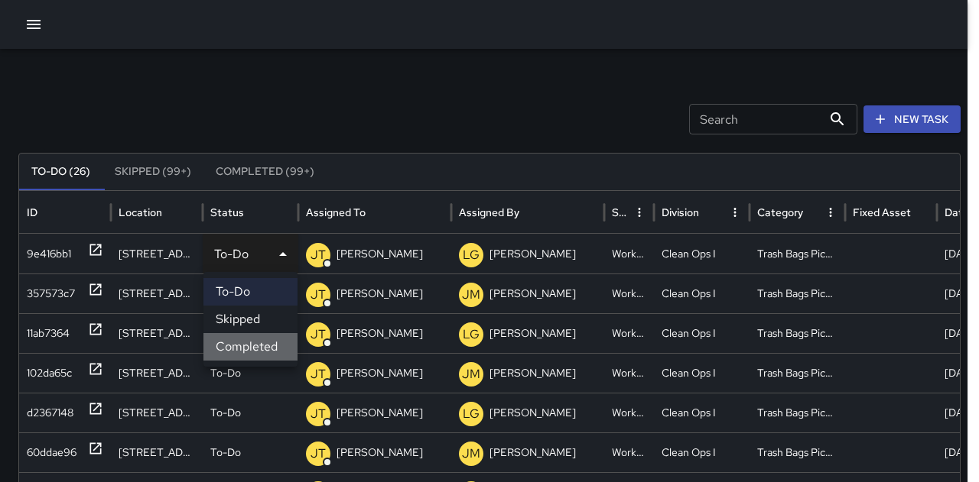
click at [248, 352] on li "Completed" at bounding box center [250, 347] width 94 height 28
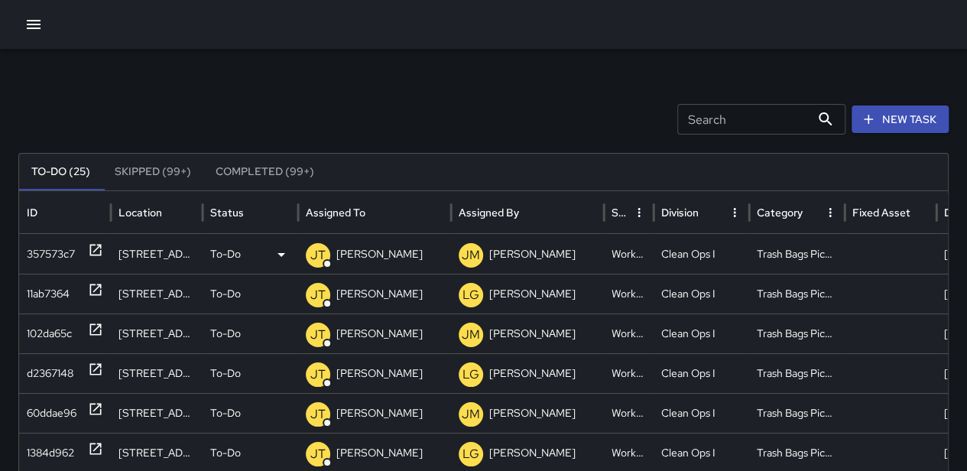
click at [239, 247] on p "To-Do" at bounding box center [225, 254] width 31 height 39
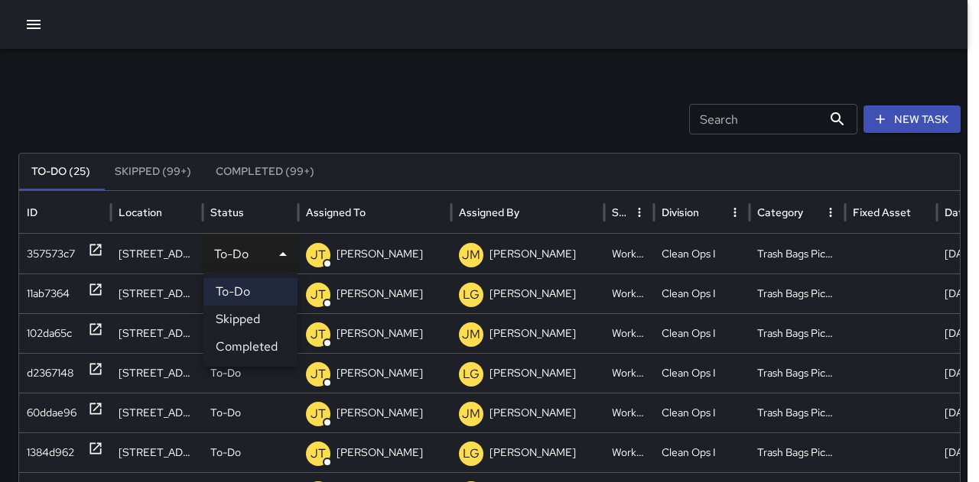
click at [244, 345] on li "Completed" at bounding box center [250, 347] width 94 height 28
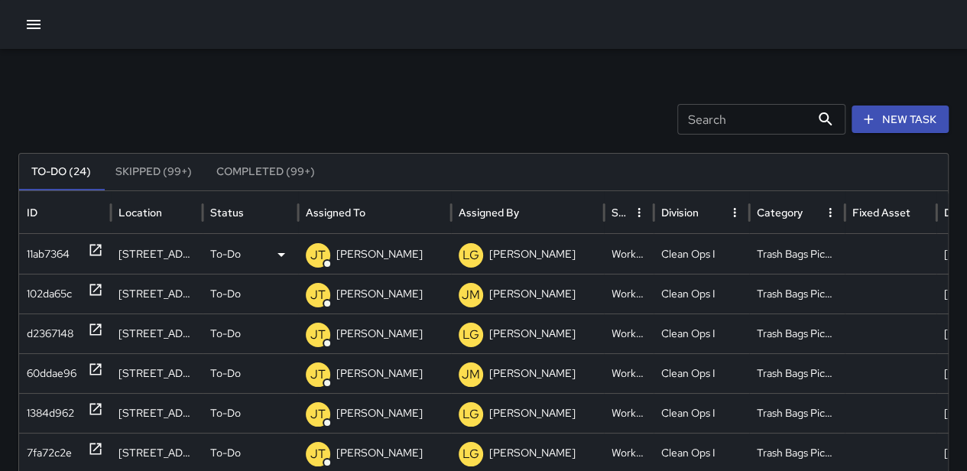
click at [245, 253] on div "To-Do" at bounding box center [250, 254] width 80 height 39
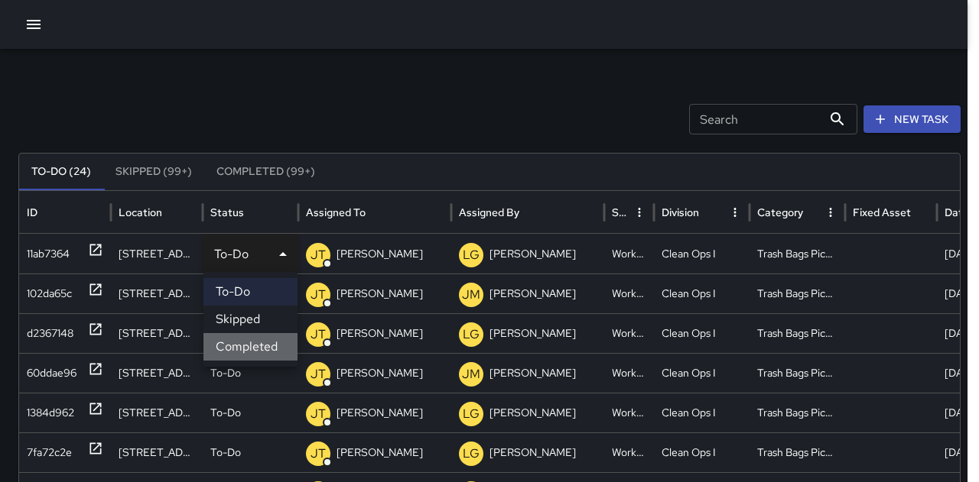
click at [253, 349] on li "Completed" at bounding box center [250, 347] width 94 height 28
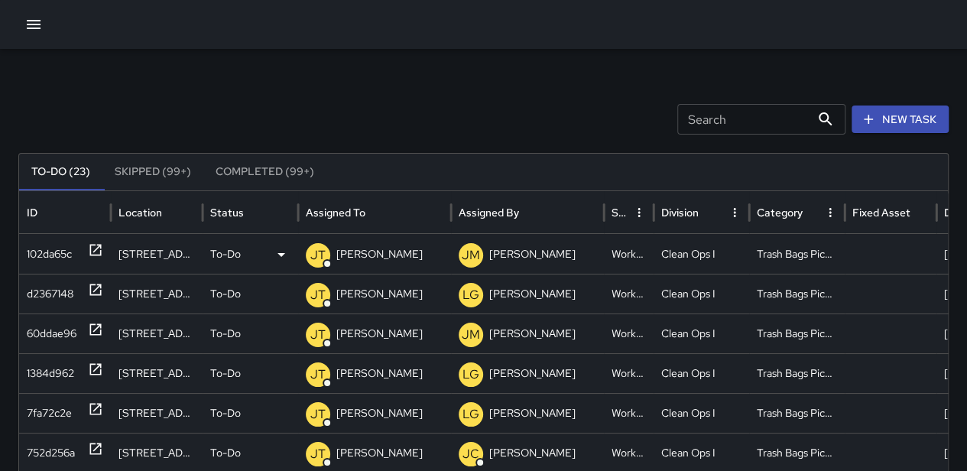
click at [245, 253] on div "To-Do" at bounding box center [250, 254] width 80 height 39
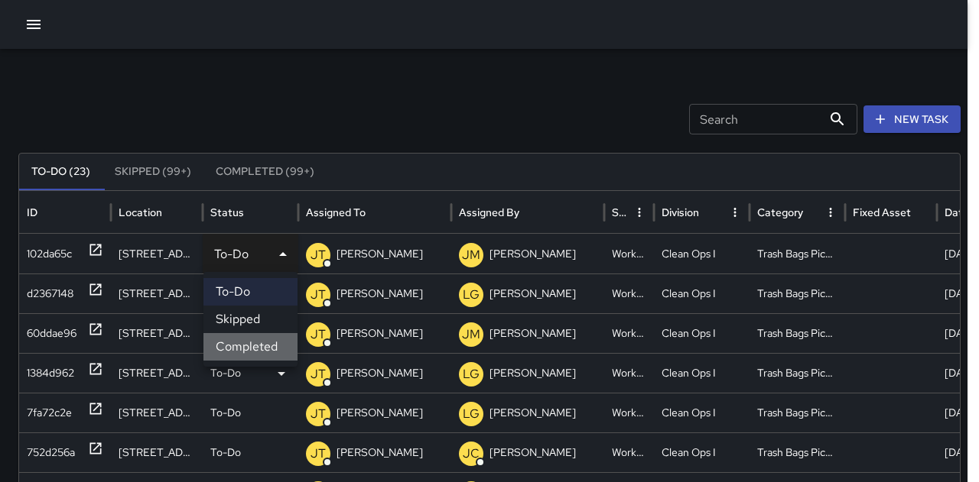
drag, startPoint x: 247, startPoint y: 346, endPoint x: 242, endPoint y: 317, distance: 29.4
click at [246, 346] on li "Completed" at bounding box center [250, 347] width 94 height 28
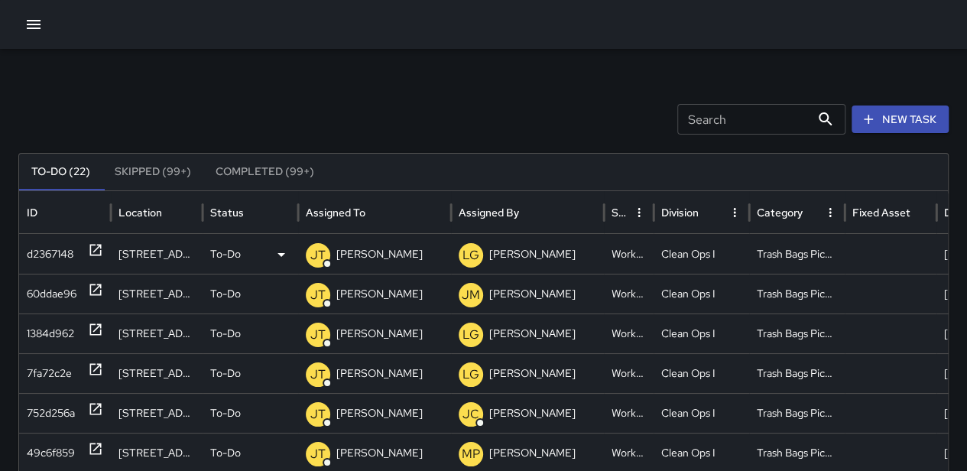
click at [246, 250] on div "To-Do" at bounding box center [250, 254] width 80 height 39
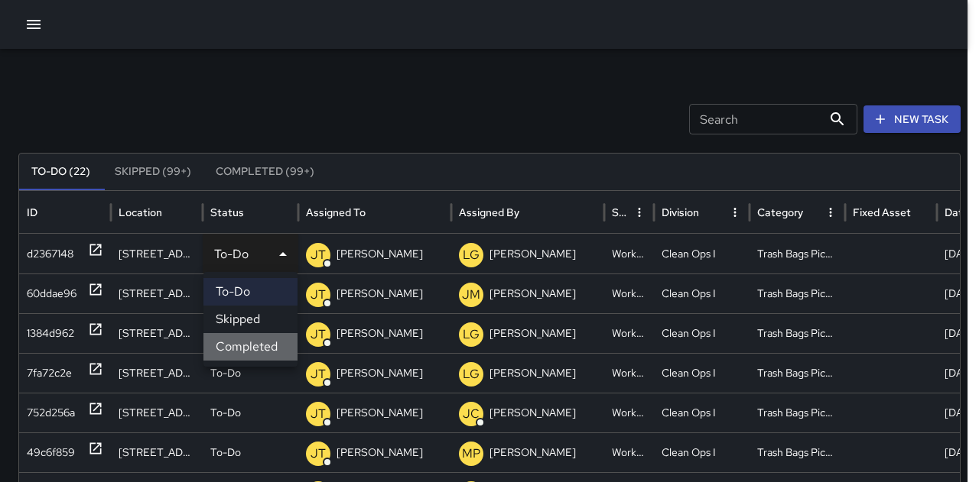
drag, startPoint x: 246, startPoint y: 351, endPoint x: 242, endPoint y: 301, distance: 49.8
click at [245, 351] on li "Completed" at bounding box center [250, 347] width 94 height 28
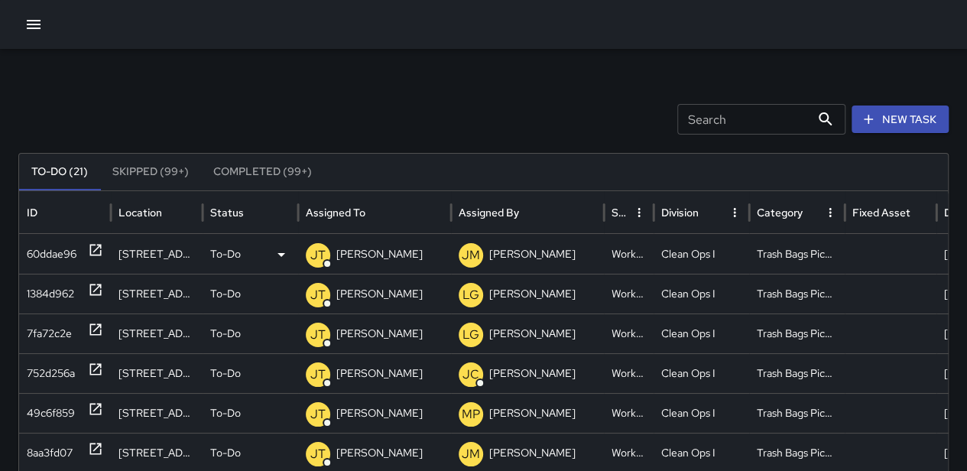
click at [251, 247] on div "To-Do" at bounding box center [250, 254] width 80 height 39
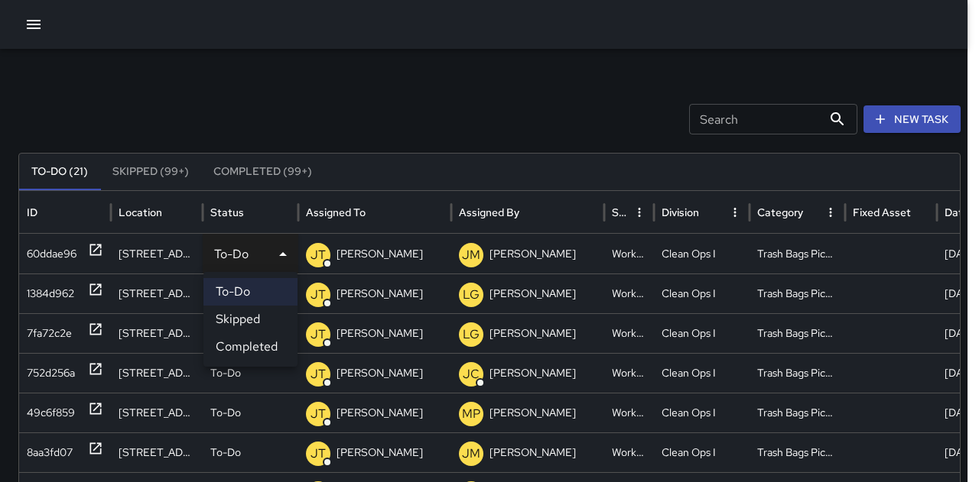
click at [249, 337] on li "Completed" at bounding box center [250, 347] width 94 height 28
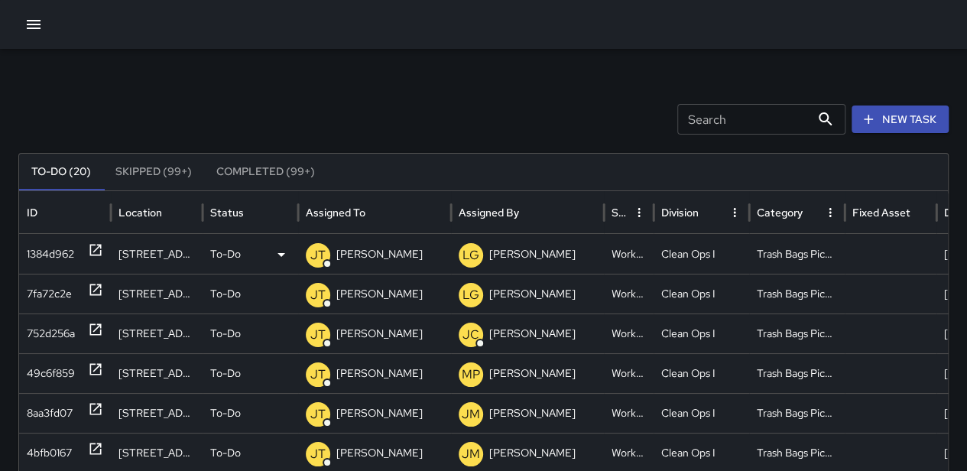
click at [236, 243] on p "To-Do" at bounding box center [225, 254] width 31 height 39
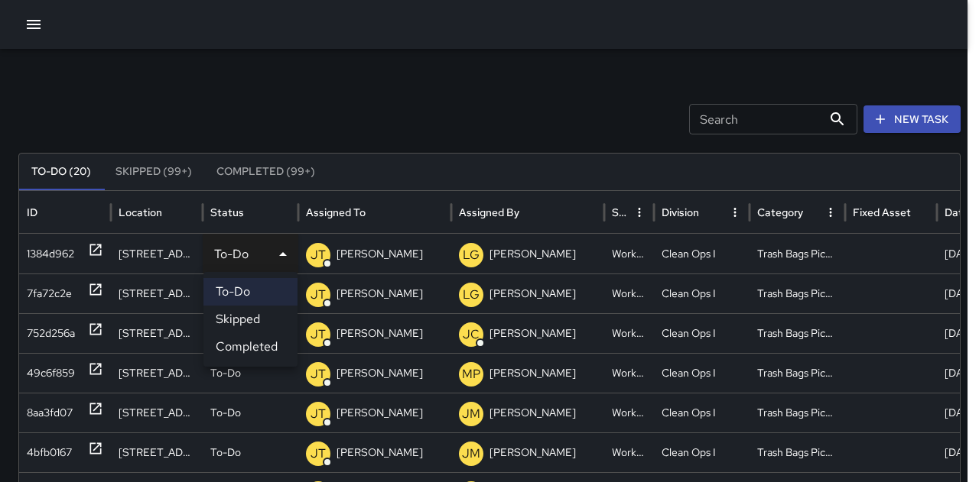
click at [252, 353] on li "Completed" at bounding box center [250, 347] width 94 height 28
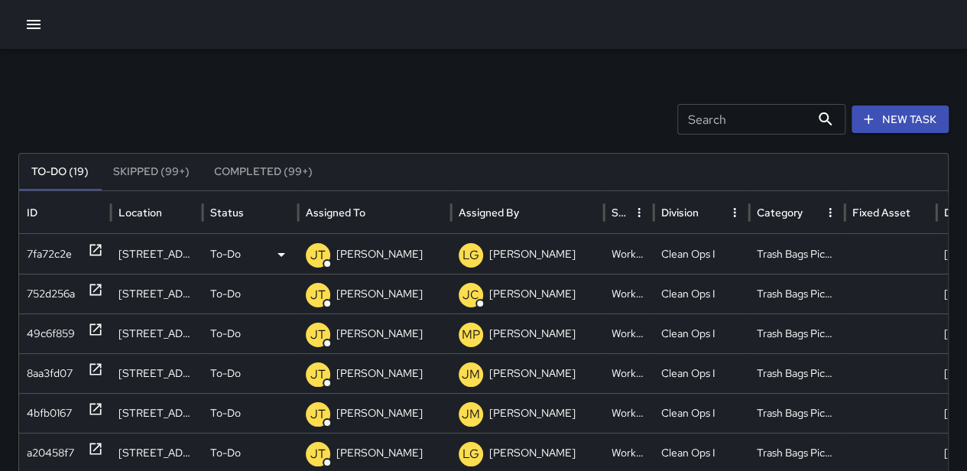
click at [249, 253] on div "To-Do" at bounding box center [250, 254] width 80 height 39
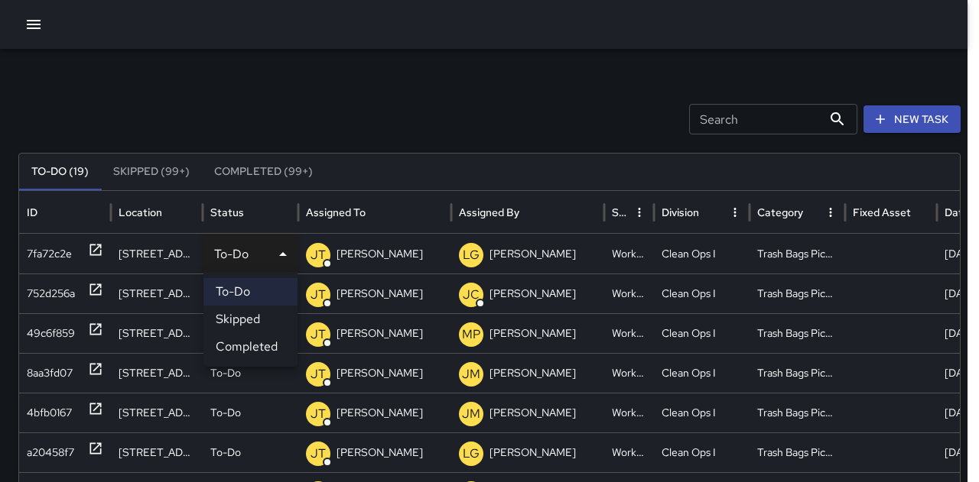
drag, startPoint x: 247, startPoint y: 343, endPoint x: 243, endPoint y: 313, distance: 30.1
click at [246, 343] on li "Completed" at bounding box center [250, 347] width 94 height 28
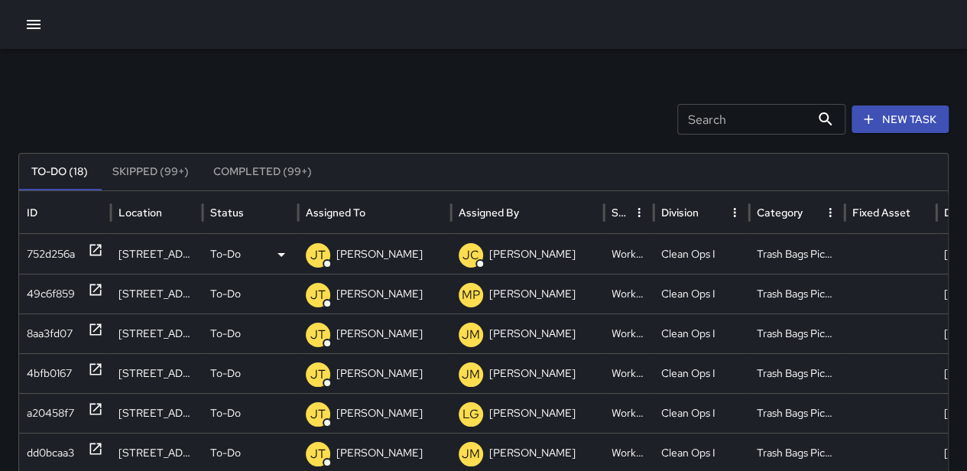
click at [246, 252] on div "To-Do" at bounding box center [250, 254] width 80 height 39
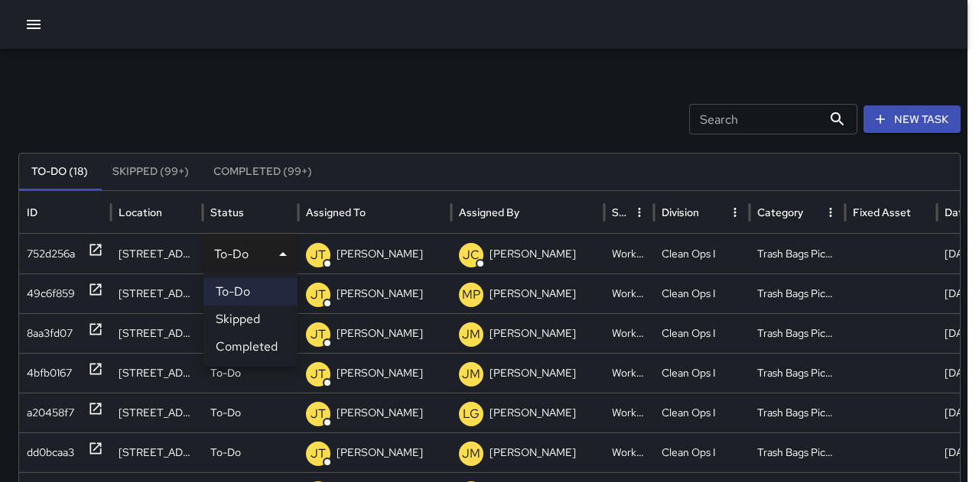
click at [255, 346] on li "Completed" at bounding box center [250, 347] width 94 height 28
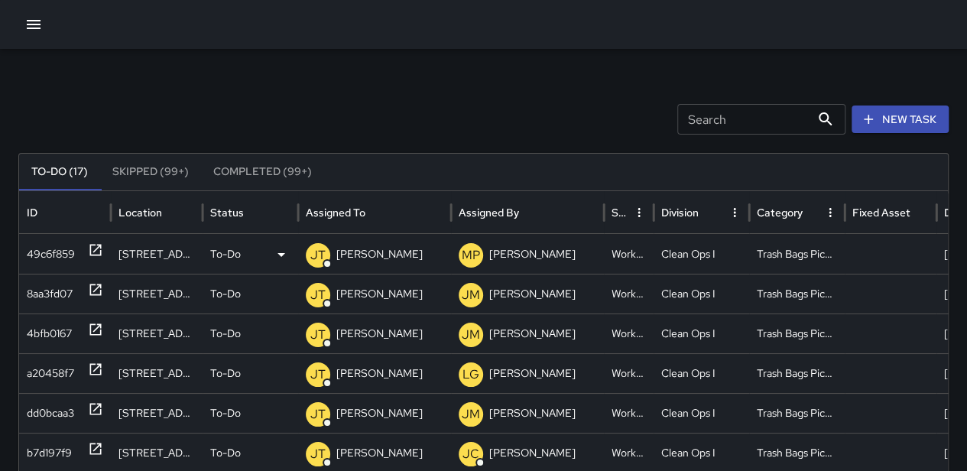
click at [249, 257] on div "To-Do" at bounding box center [250, 254] width 80 height 39
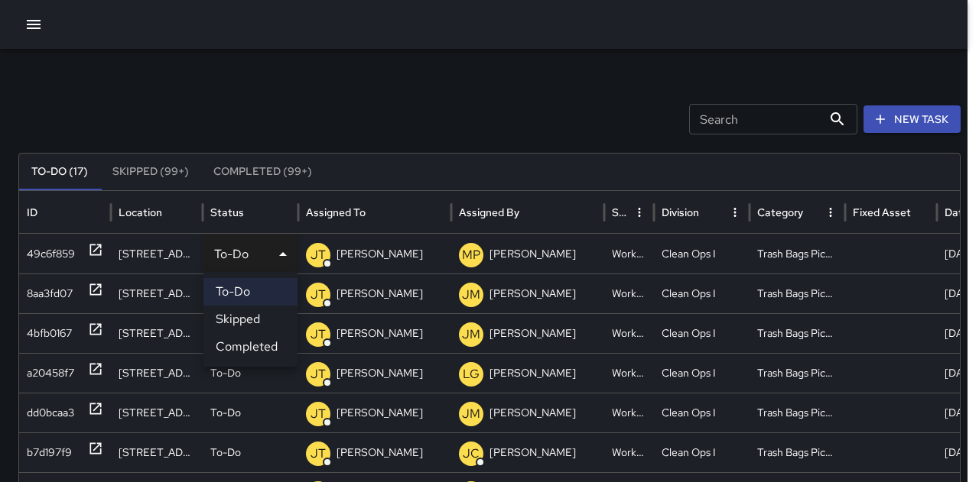
drag, startPoint x: 247, startPoint y: 340, endPoint x: 240, endPoint y: 311, distance: 29.9
click at [246, 340] on li "Completed" at bounding box center [250, 347] width 94 height 28
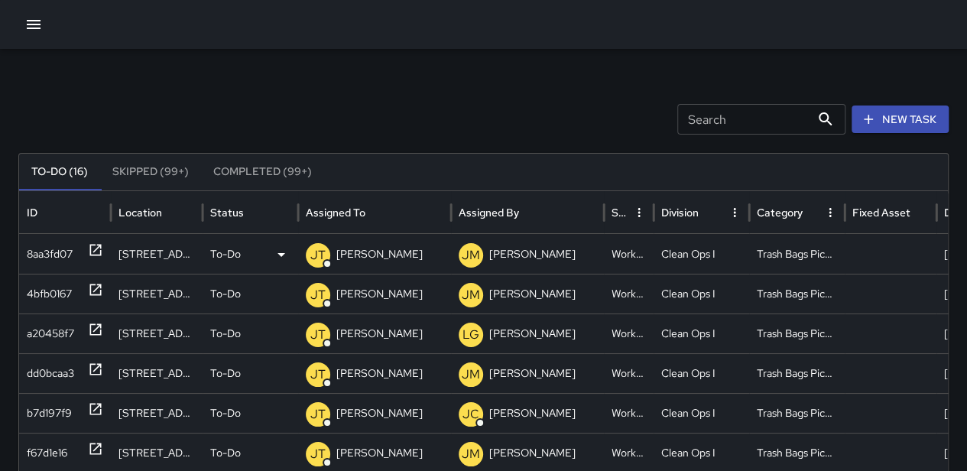
click at [240, 255] on p "To-Do" at bounding box center [225, 254] width 31 height 39
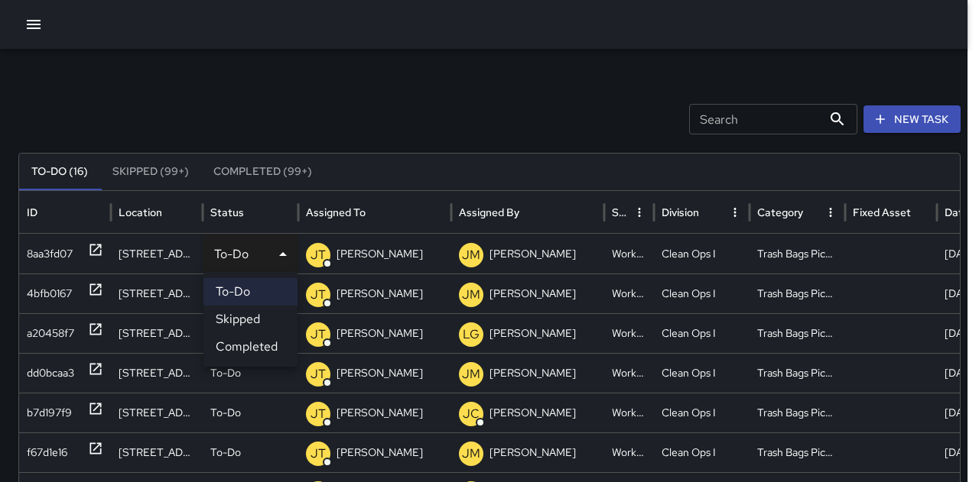
click at [244, 342] on li "Completed" at bounding box center [250, 347] width 94 height 28
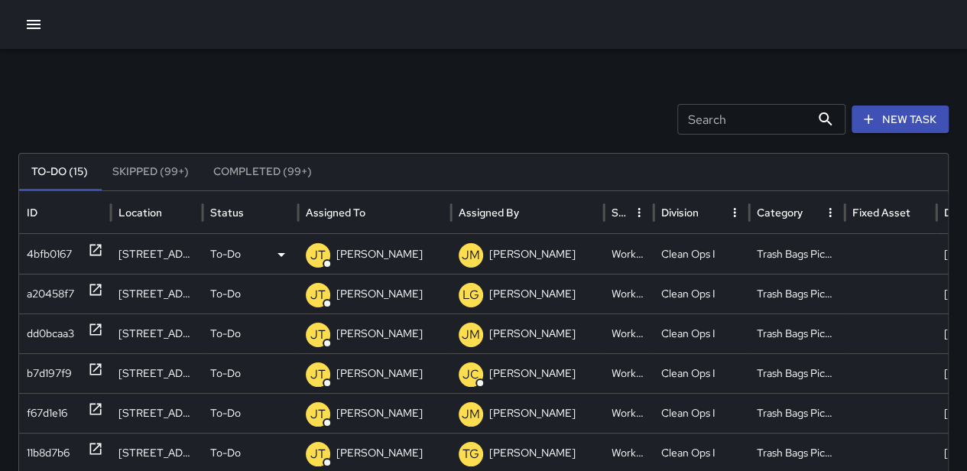
click at [237, 252] on p "To-Do" at bounding box center [225, 254] width 31 height 39
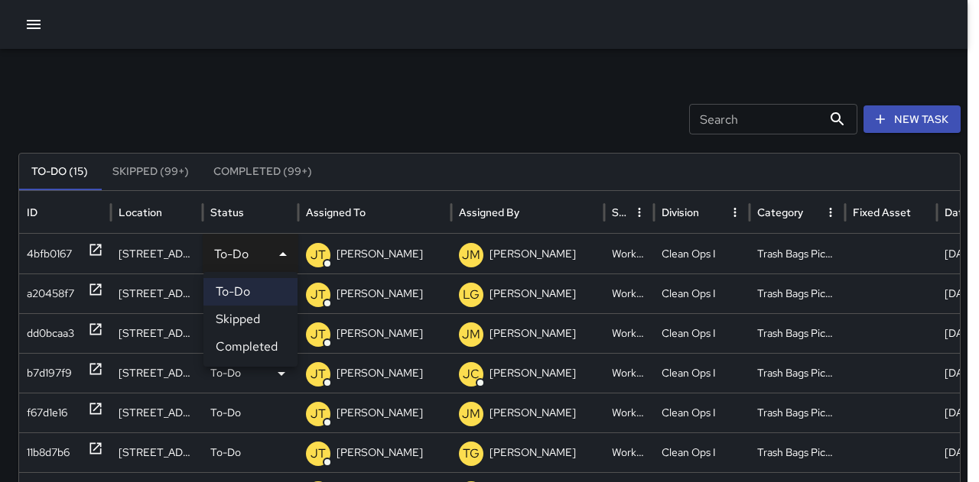
click at [254, 342] on li "Completed" at bounding box center [250, 347] width 94 height 28
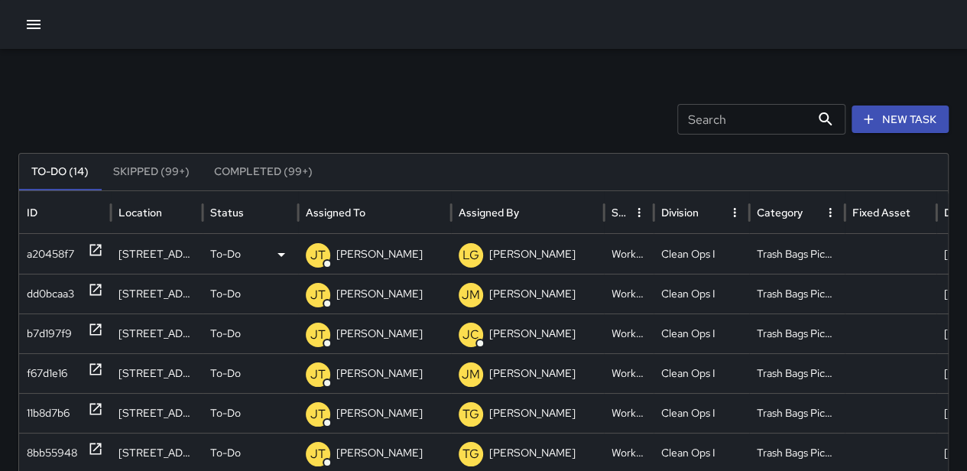
click at [252, 254] on div "To-Do" at bounding box center [250, 254] width 80 height 39
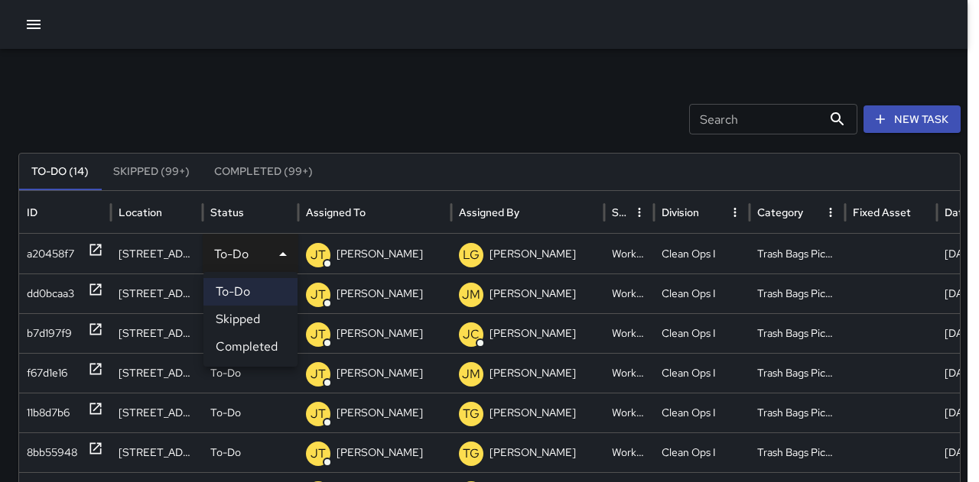
click at [247, 340] on li "Completed" at bounding box center [250, 347] width 94 height 28
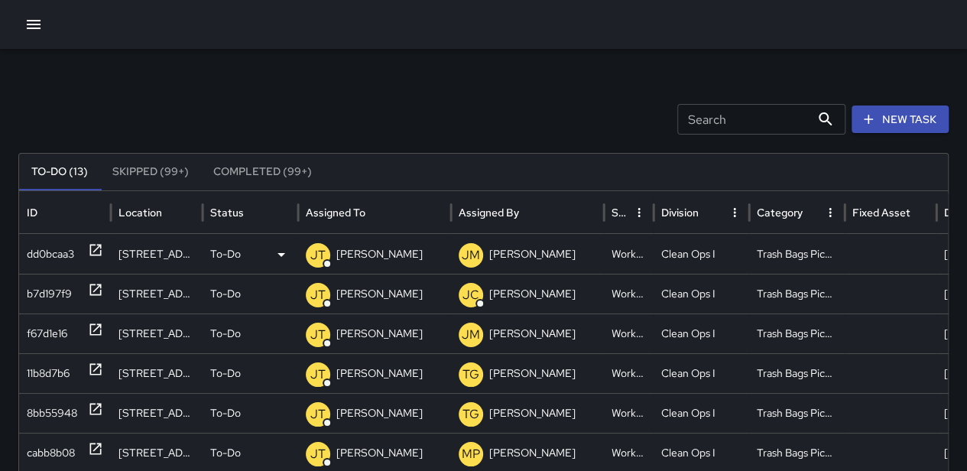
click at [243, 245] on div "To-Do" at bounding box center [250, 254] width 80 height 39
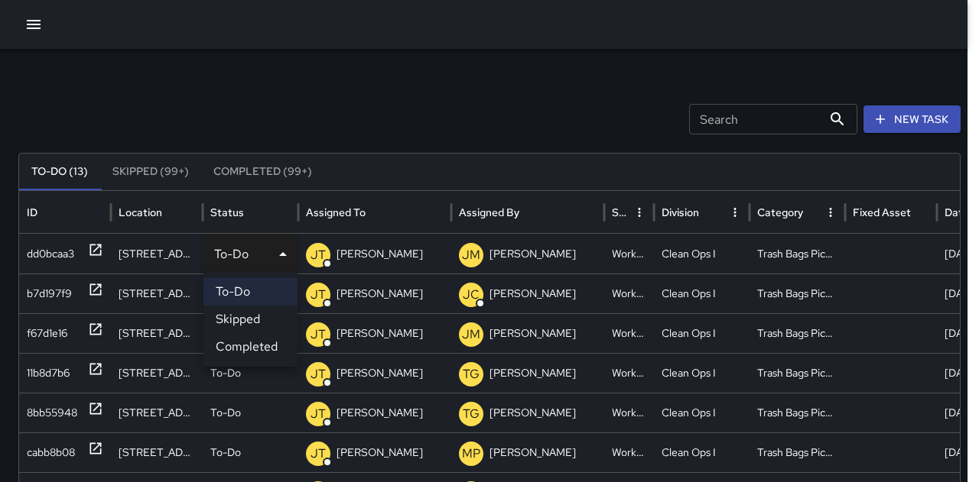
click at [232, 338] on li "Completed" at bounding box center [250, 347] width 94 height 28
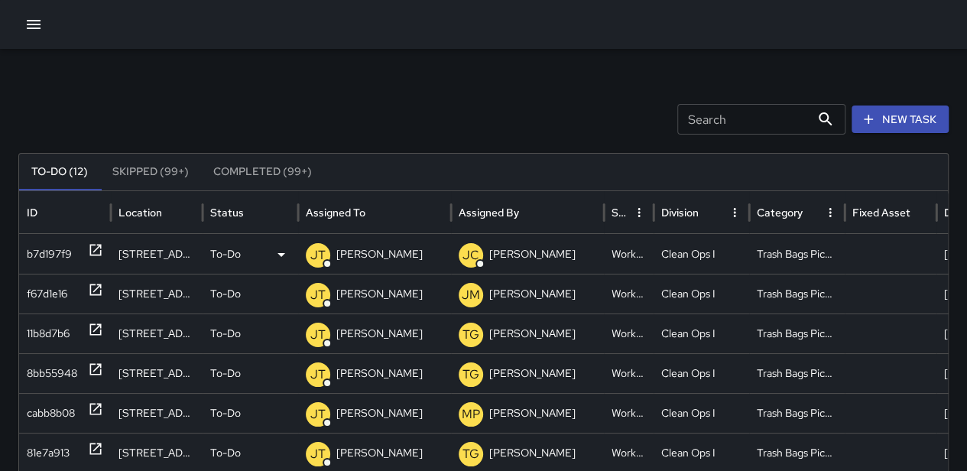
click at [242, 247] on div "To-Do" at bounding box center [250, 254] width 80 height 39
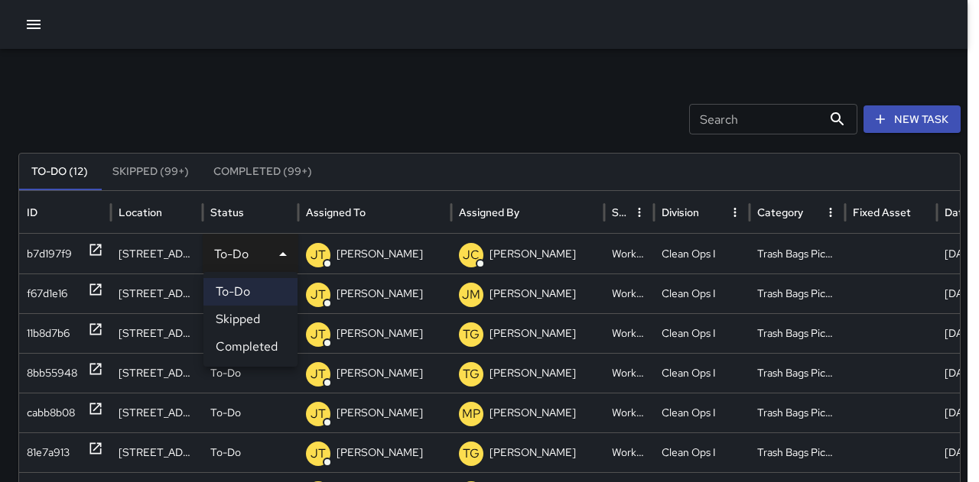
click at [240, 343] on li "Completed" at bounding box center [250, 347] width 94 height 28
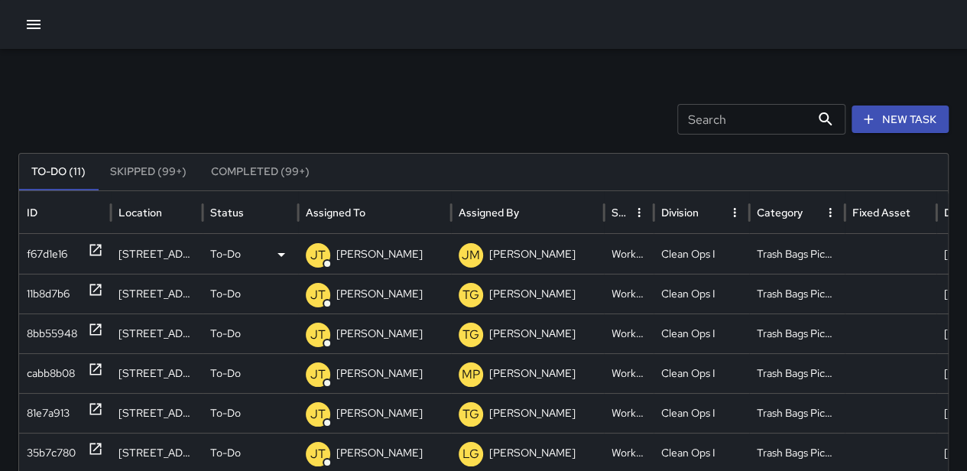
click at [250, 252] on div "To-Do" at bounding box center [250, 254] width 80 height 39
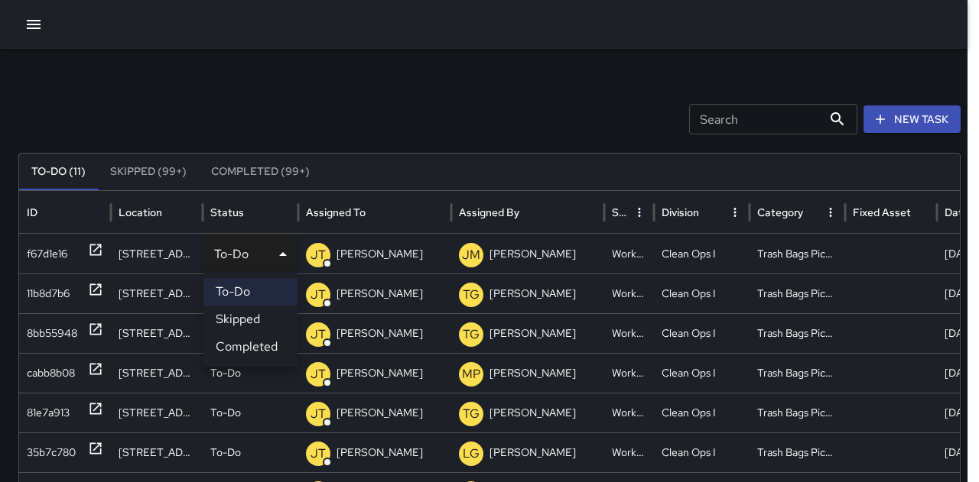
click at [251, 340] on li "Completed" at bounding box center [250, 347] width 94 height 28
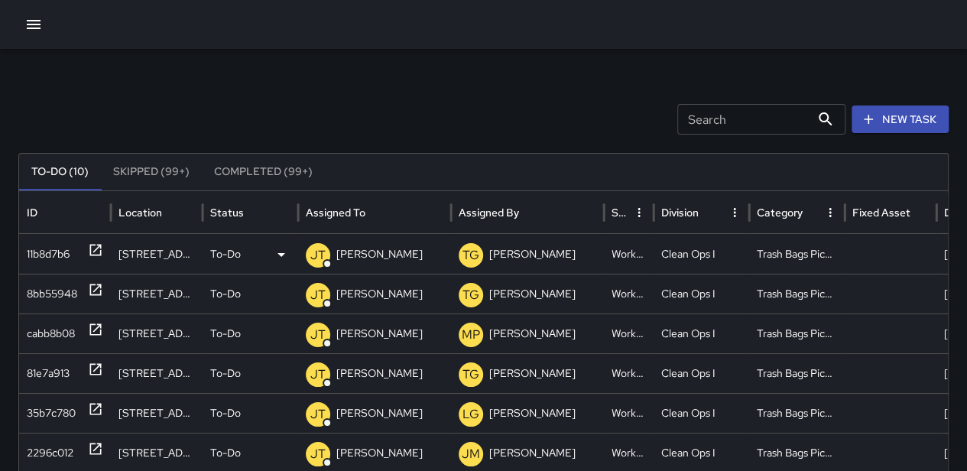
click at [241, 245] on div "To-Do" at bounding box center [250, 254] width 80 height 39
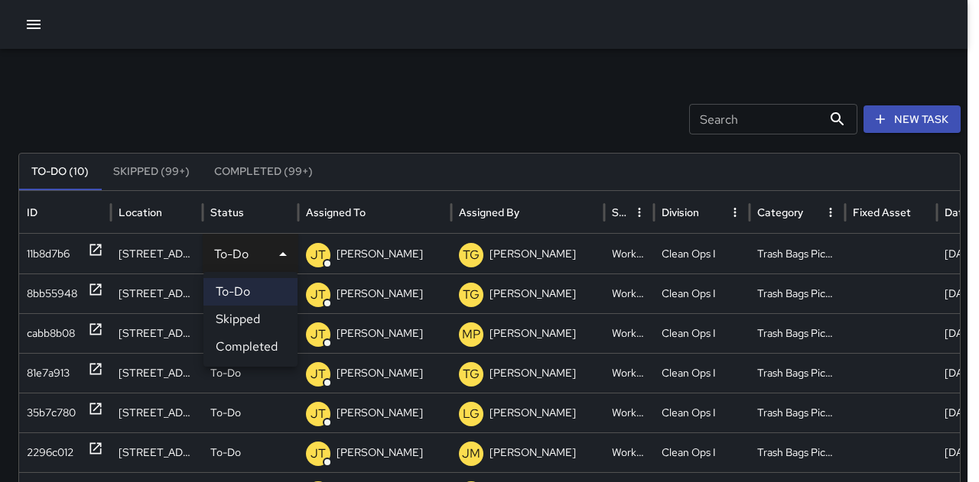
click at [247, 343] on li "Completed" at bounding box center [250, 347] width 94 height 28
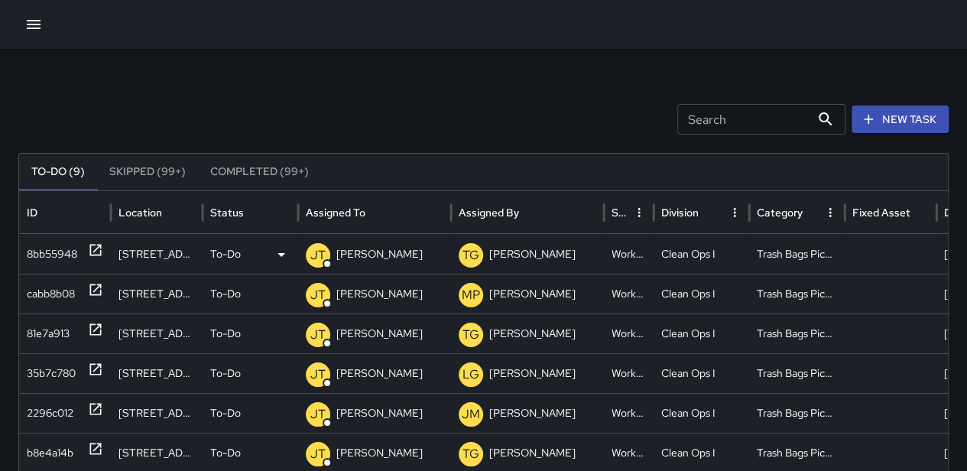
click at [241, 247] on div "To-Do" at bounding box center [250, 254] width 80 height 39
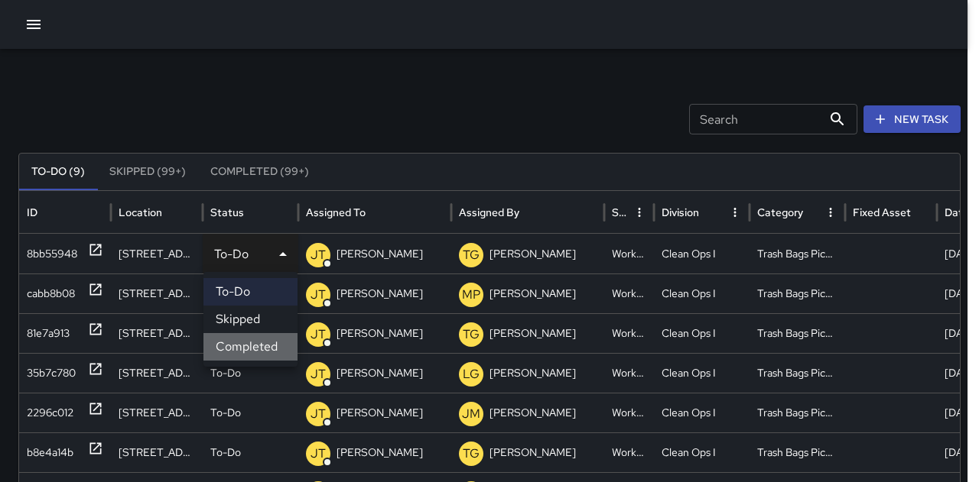
click at [251, 339] on li "Completed" at bounding box center [250, 347] width 94 height 28
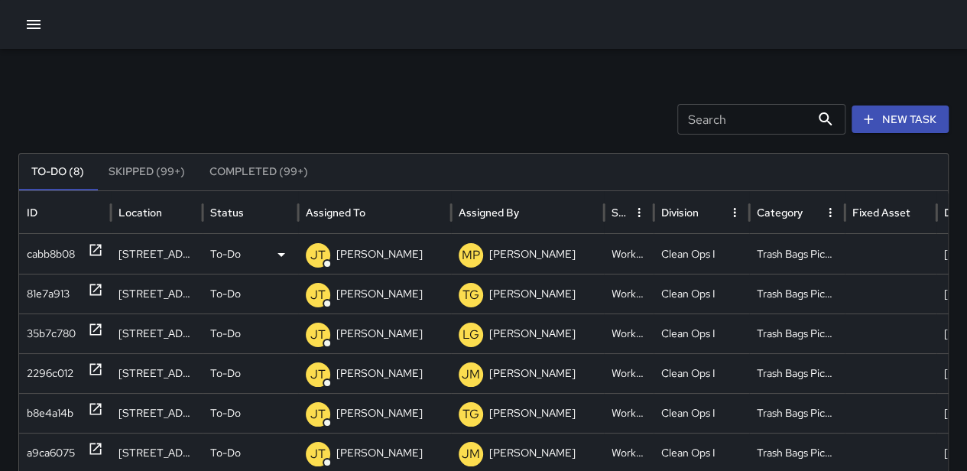
click at [242, 255] on div "To-Do" at bounding box center [250, 254] width 80 height 39
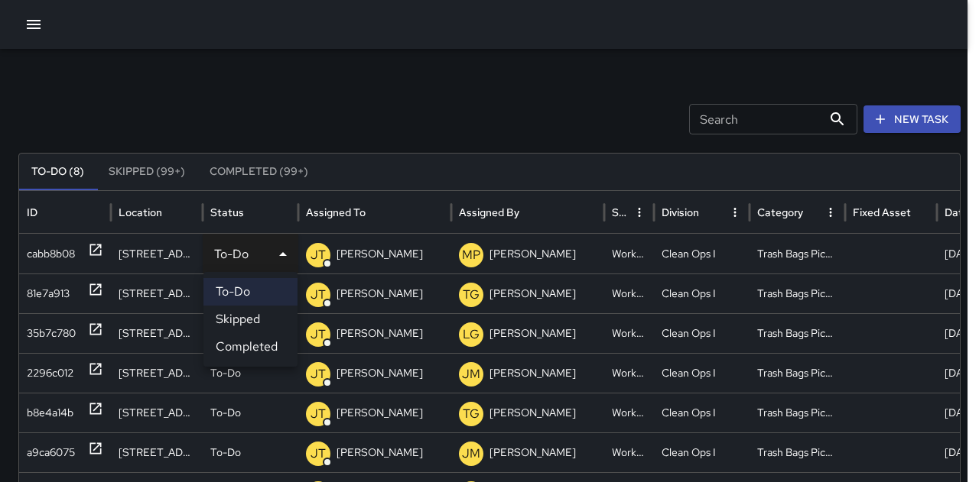
click at [250, 346] on li "Completed" at bounding box center [250, 347] width 94 height 28
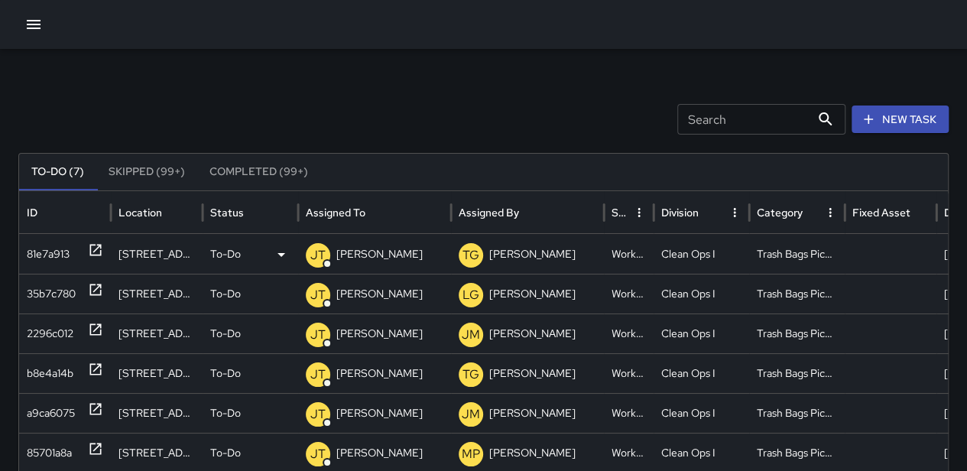
click at [249, 245] on div "To-Do" at bounding box center [250, 254] width 80 height 39
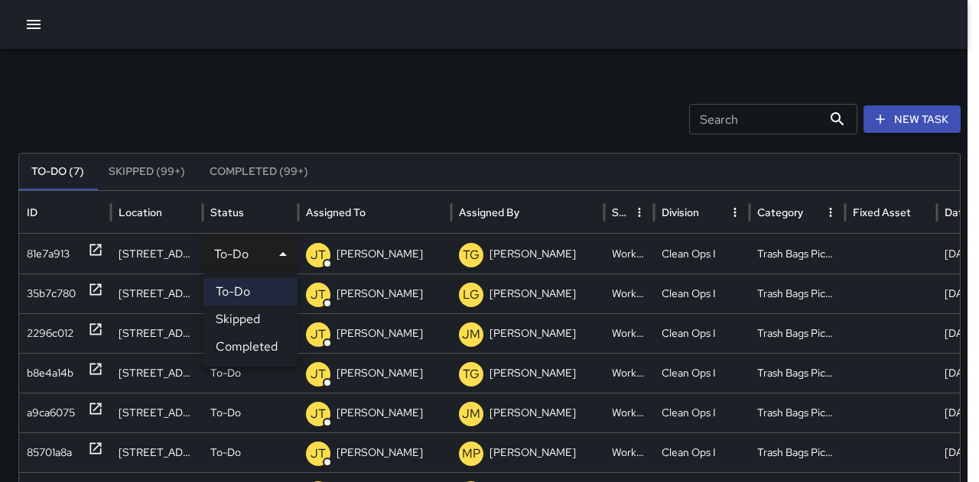
click at [248, 340] on li "Completed" at bounding box center [250, 347] width 94 height 28
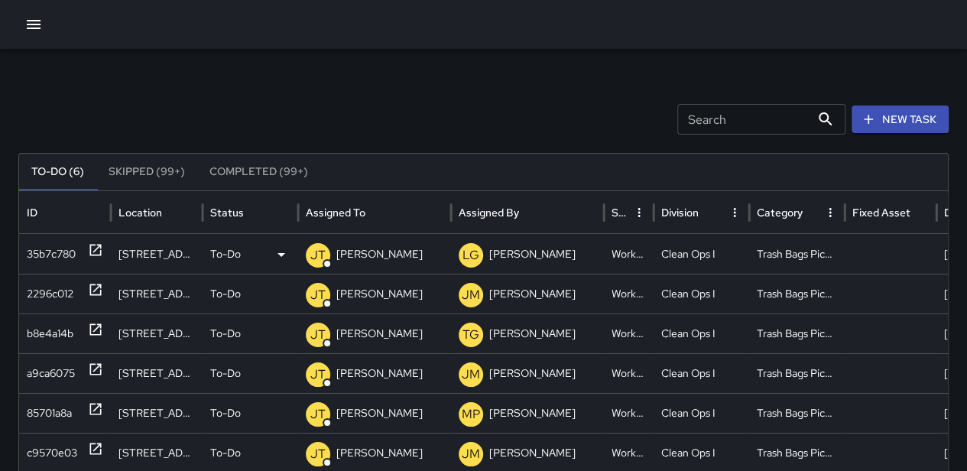
click at [245, 252] on div "To-Do" at bounding box center [250, 254] width 80 height 39
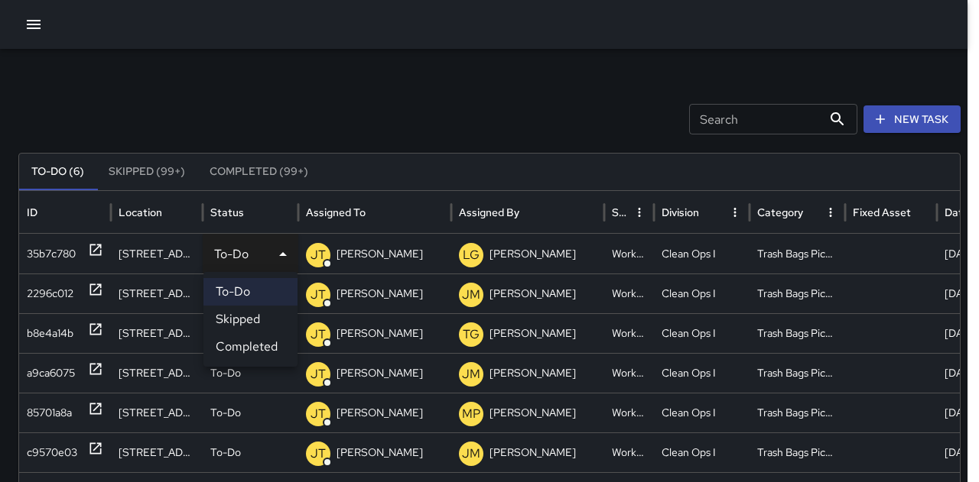
click at [249, 343] on li "Completed" at bounding box center [250, 347] width 94 height 28
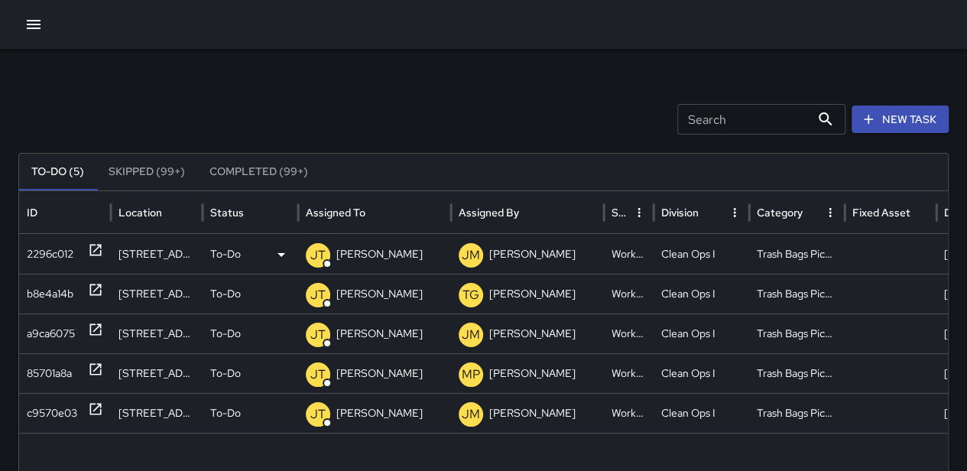
click at [245, 245] on div "To-Do" at bounding box center [250, 254] width 80 height 39
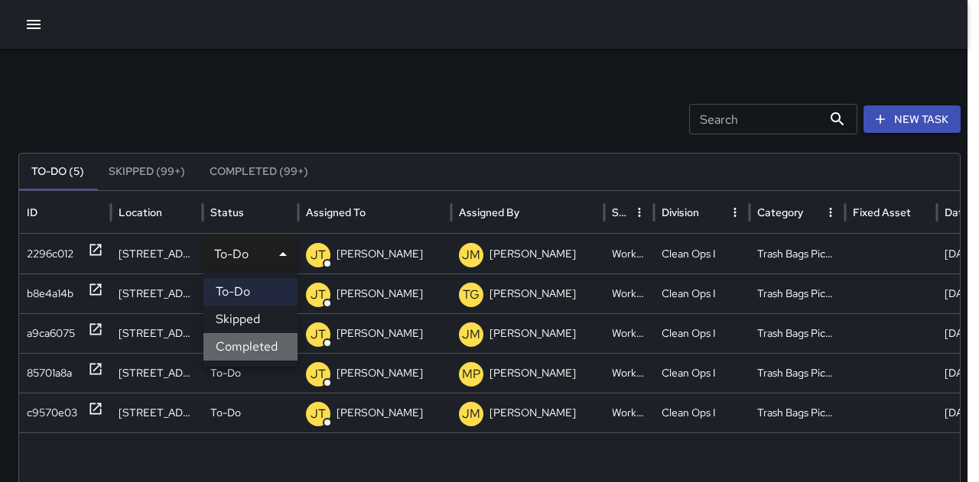
click at [250, 333] on li "Completed" at bounding box center [250, 347] width 94 height 28
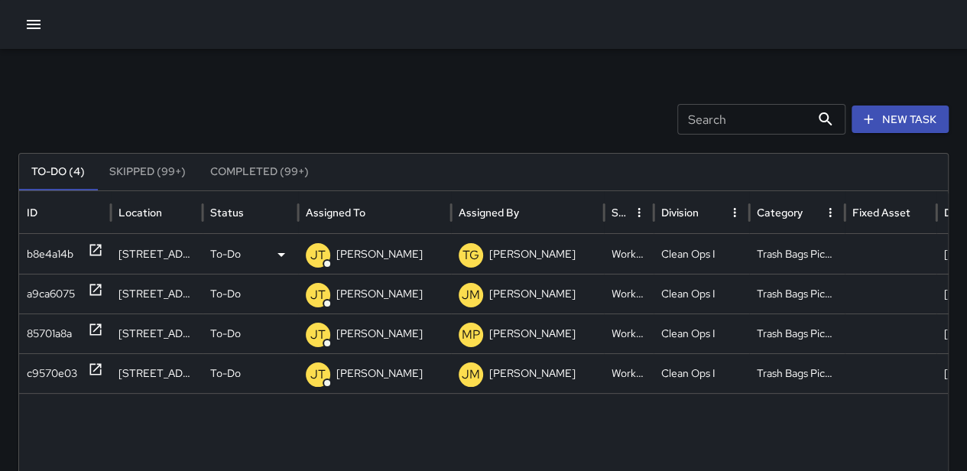
click at [245, 253] on div "To-Do" at bounding box center [250, 254] width 80 height 39
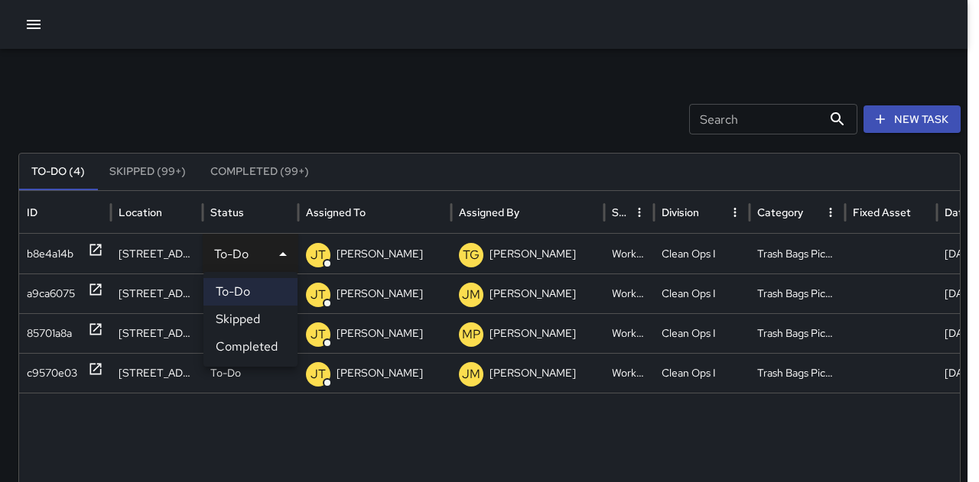
click at [249, 338] on li "Completed" at bounding box center [250, 347] width 94 height 28
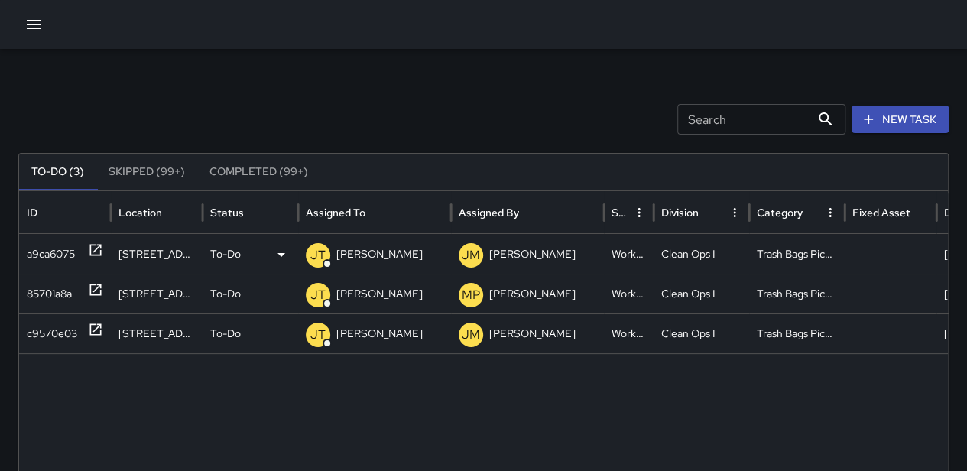
click at [242, 244] on div "To-Do" at bounding box center [250, 254] width 80 height 39
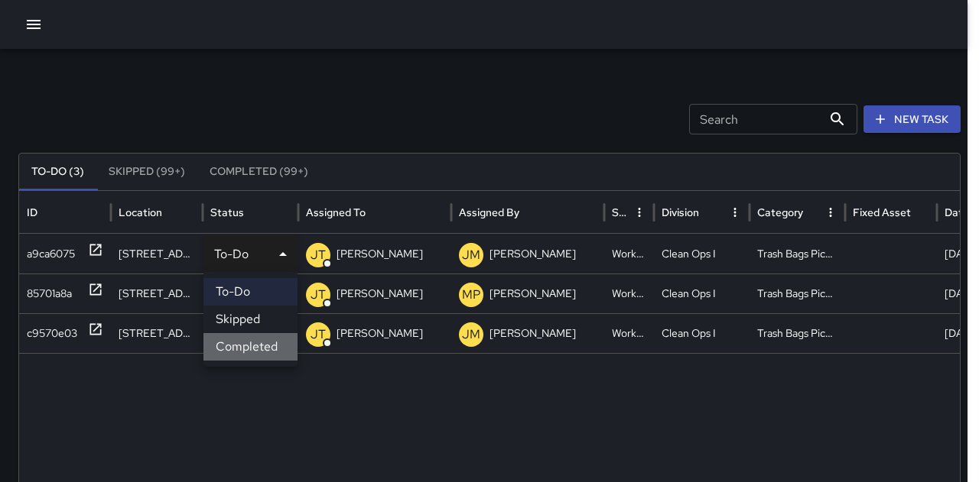
click at [246, 334] on li "Completed" at bounding box center [250, 347] width 94 height 28
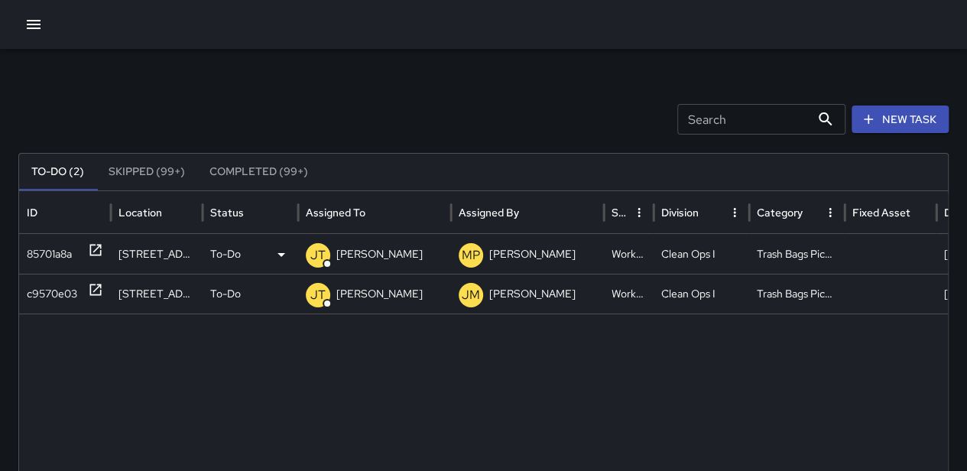
click at [239, 252] on p "To-Do" at bounding box center [225, 254] width 31 height 39
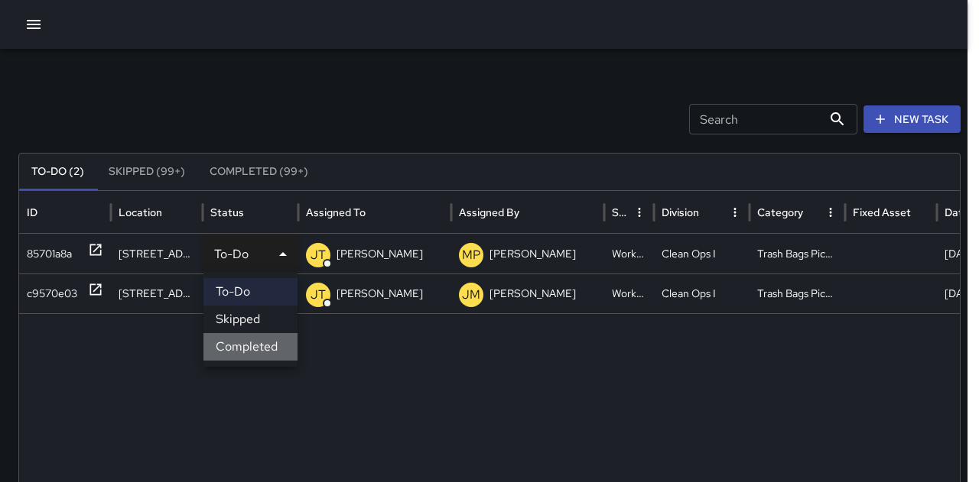
click at [246, 343] on li "Completed" at bounding box center [250, 347] width 94 height 28
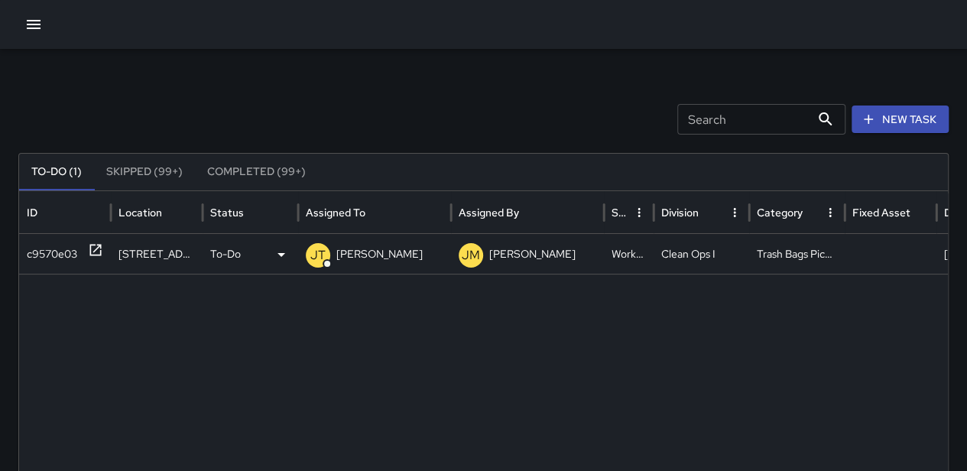
click at [239, 253] on p "To-Do" at bounding box center [225, 254] width 31 height 39
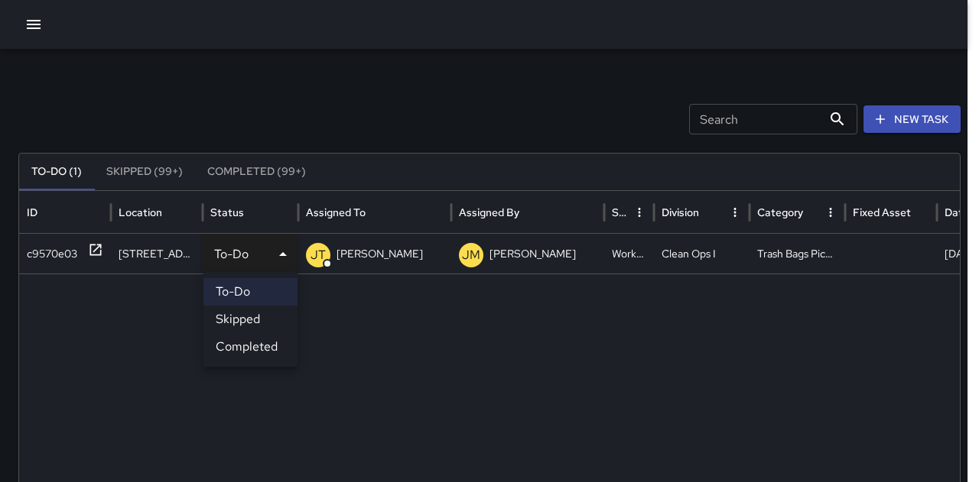
click at [247, 346] on li "Completed" at bounding box center [250, 347] width 94 height 28
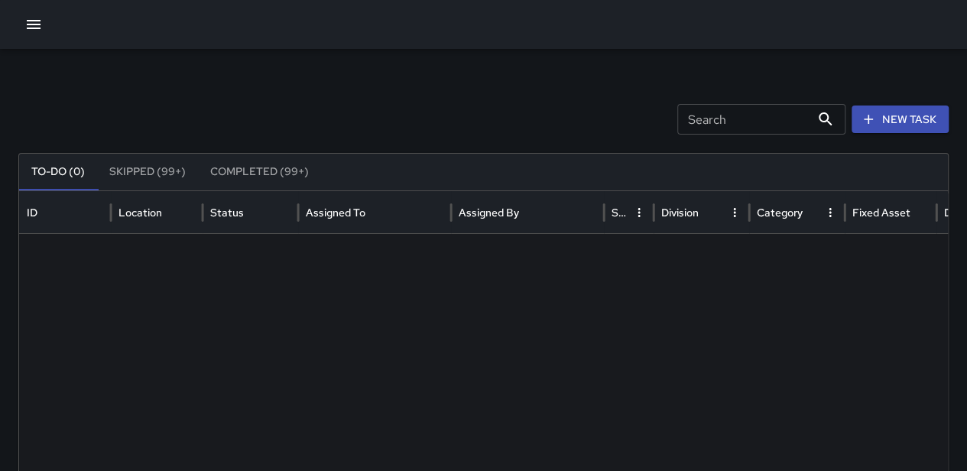
click at [26, 28] on icon "button" at bounding box center [33, 24] width 18 height 18
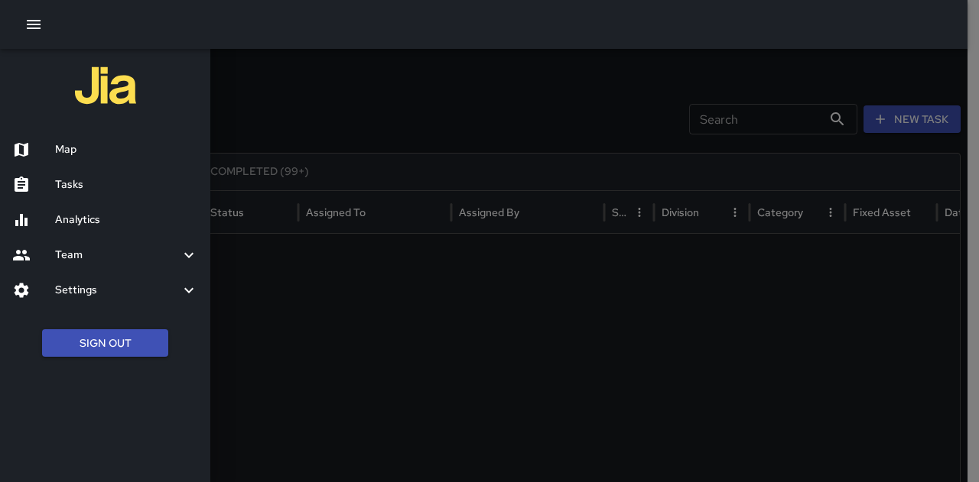
click at [98, 158] on h6 "Map" at bounding box center [126, 149] width 143 height 17
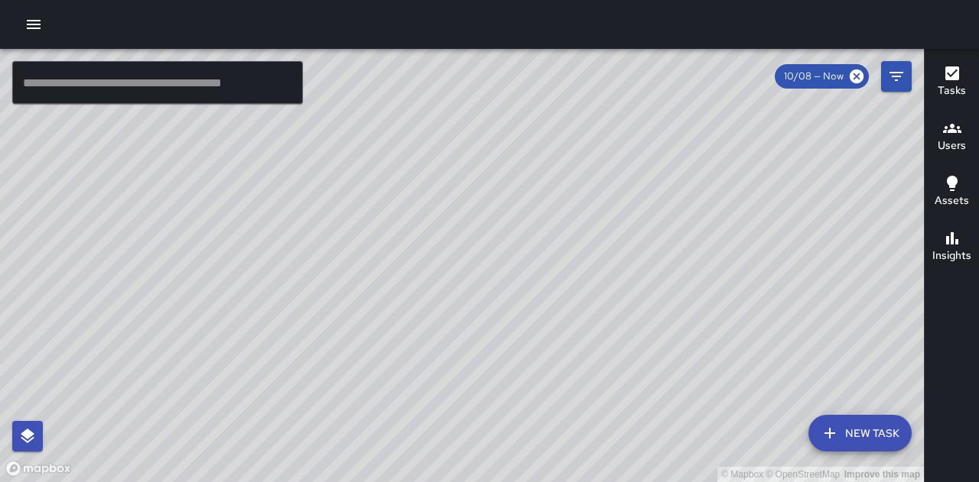
drag, startPoint x: 515, startPoint y: 333, endPoint x: 453, endPoint y: 207, distance: 140.2
click at [453, 207] on div "© Mapbox © OpenStreetMap Improve this map" at bounding box center [462, 266] width 924 height 434
drag, startPoint x: 752, startPoint y: 288, endPoint x: 518, endPoint y: -74, distance: 431.0
drag, startPoint x: 518, startPoint y: -74, endPoint x: 424, endPoint y: 299, distance: 384.8
click at [424, 299] on div "© Mapbox © OpenStreetMap Improve this map" at bounding box center [462, 266] width 924 height 434
